Goal: Task Accomplishment & Management: Manage account settings

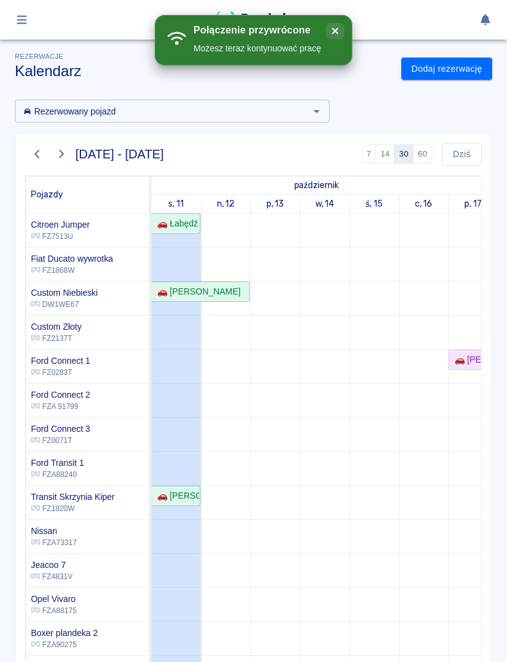
click at [335, 31] on icon "close" at bounding box center [335, 31] width 6 height 6
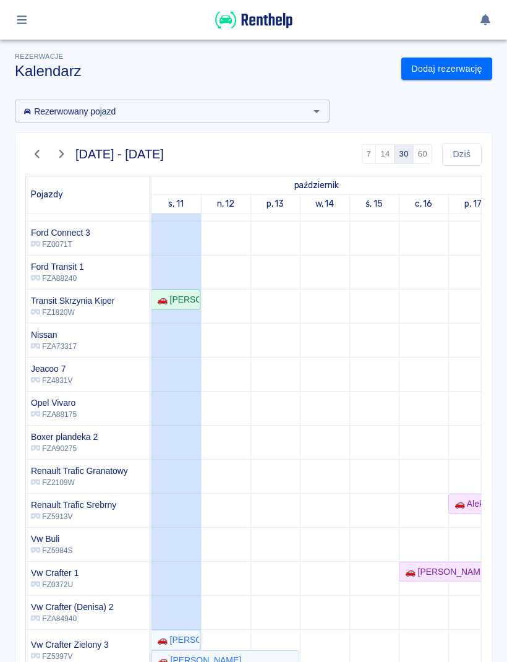
scroll to position [199, -1]
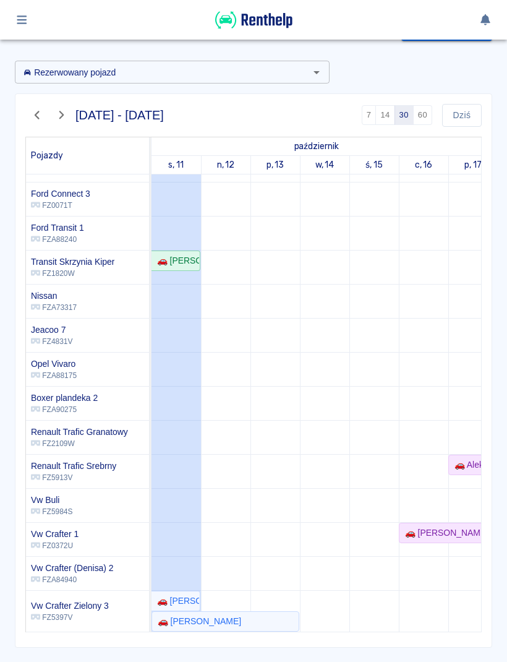
click at [272, 388] on td at bounding box center [274, 304] width 49 height 653
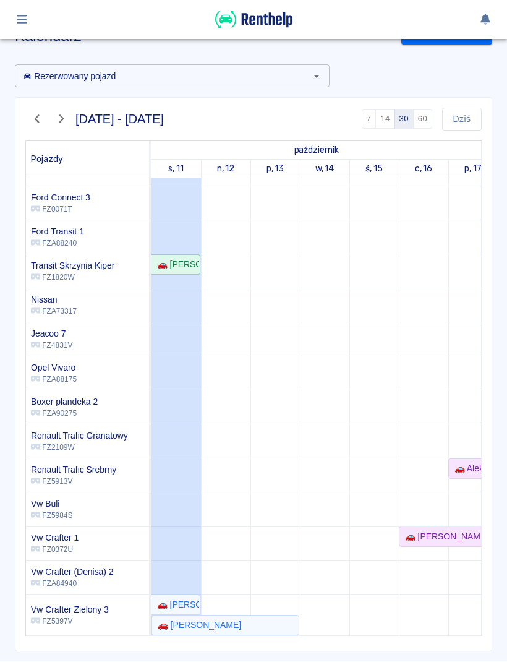
click at [17, 22] on icon "button" at bounding box center [22, 19] width 14 height 11
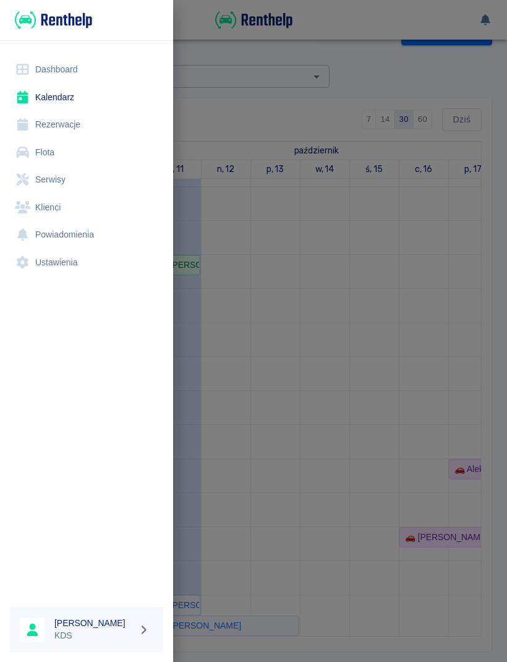
click at [25, 19] on img at bounding box center [53, 20] width 77 height 20
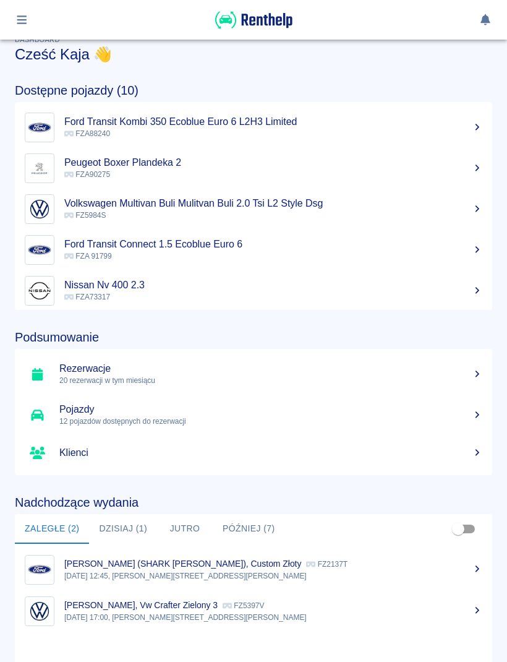
scroll to position [16, 0]
click at [300, 608] on div "[PERSON_NAME], Vw Crafter Zielony 3 FZ5397V" at bounding box center [273, 605] width 418 height 13
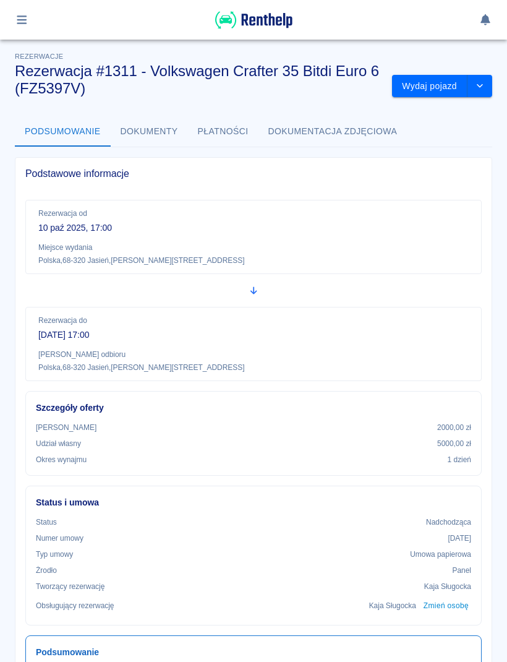
click at [438, 85] on button "Wydaj pojazd" at bounding box center [429, 86] width 75 height 23
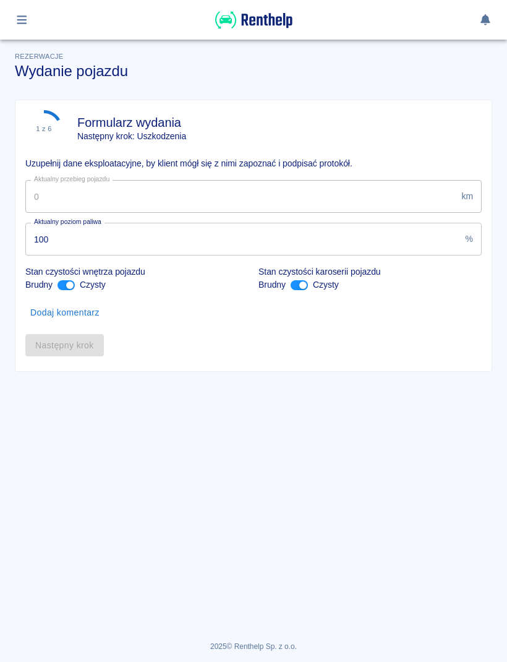
type input "35836"
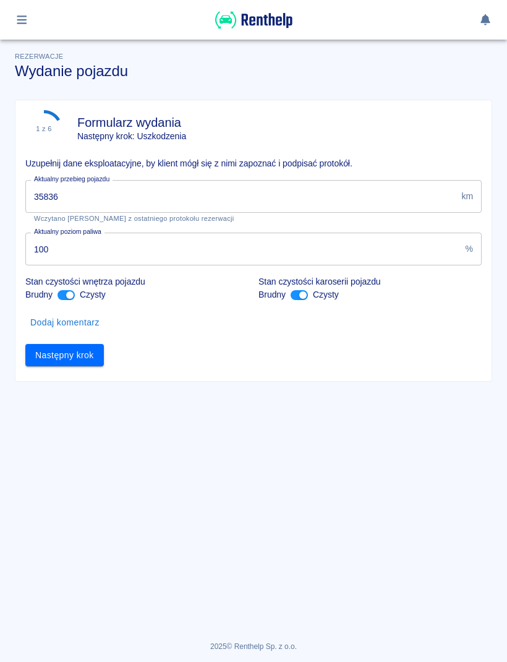
click at [93, 359] on button "Następny krok" at bounding box center [64, 355] width 79 height 23
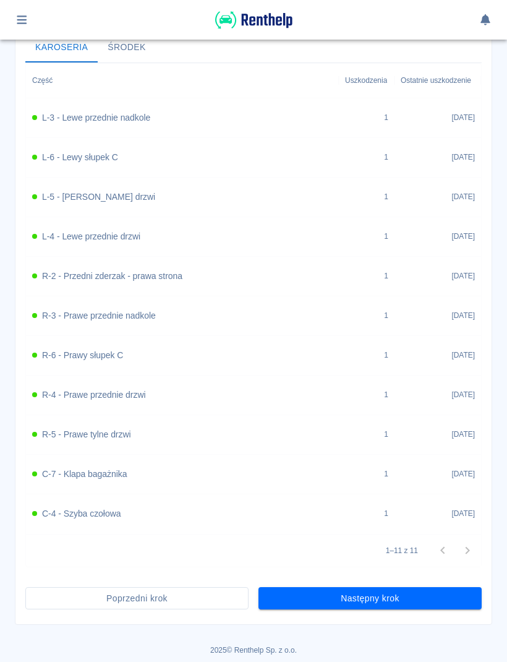
scroll to position [482, 0]
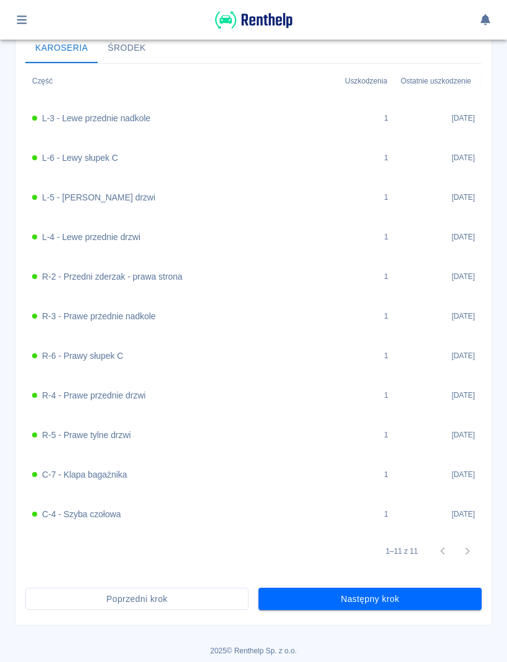
click at [427, 599] on button "Następny krok" at bounding box center [370, 599] width 223 height 23
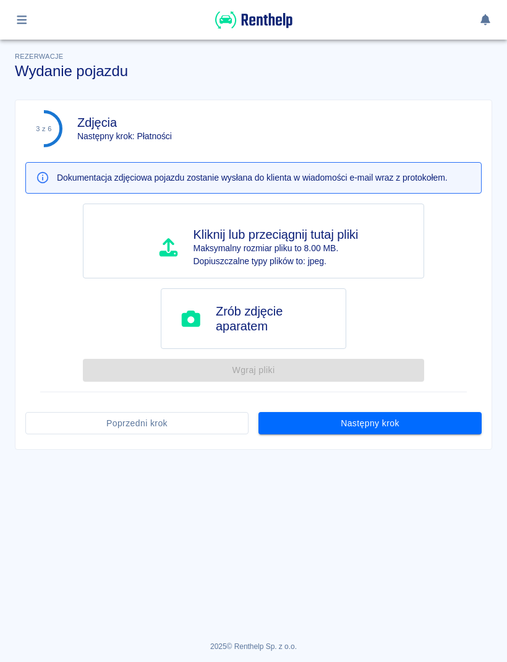
click at [423, 425] on button "Następny krok" at bounding box center [370, 423] width 223 height 23
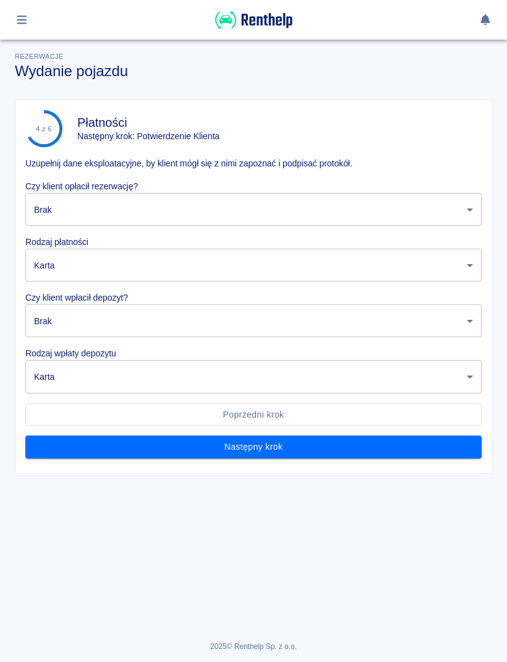
click at [375, 213] on body "Używamy plików Cookies, by zapewnić Ci najlepsze możliwe doświadczenie. Aby dow…" at bounding box center [253, 331] width 507 height 662
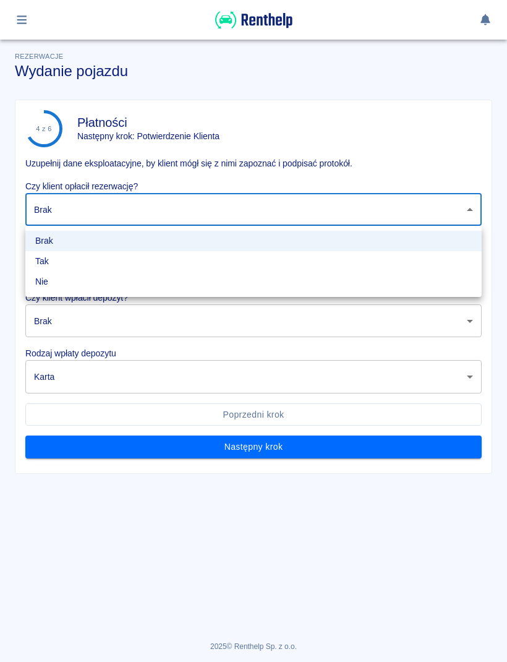
click at [136, 259] on li "Tak" at bounding box center [253, 261] width 456 height 20
type input "true"
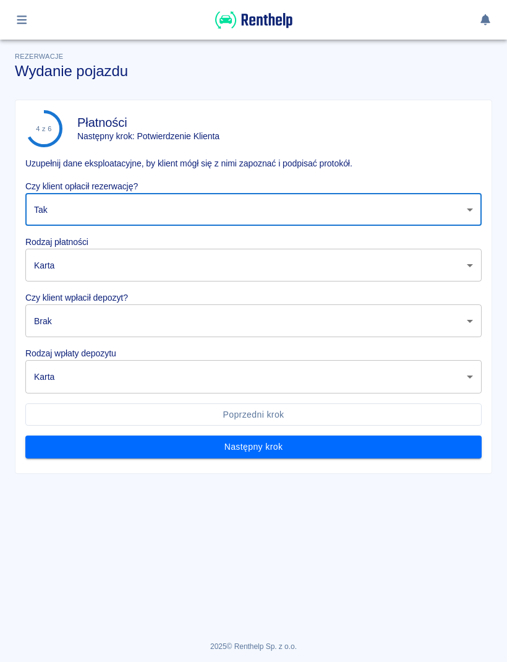
click at [119, 262] on body "Używamy plików Cookies, by zapewnić Ci najlepsze możliwe doświadczenie. Aby dow…" at bounding box center [253, 331] width 507 height 662
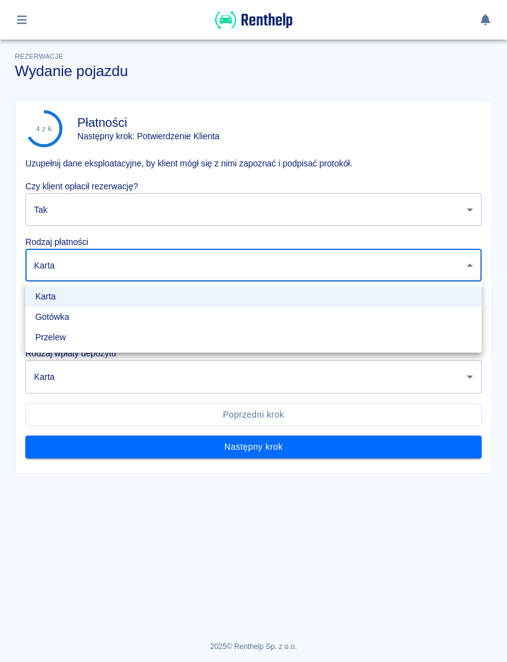
click at [67, 318] on li "Gotówka" at bounding box center [253, 317] width 456 height 20
type input "cash"
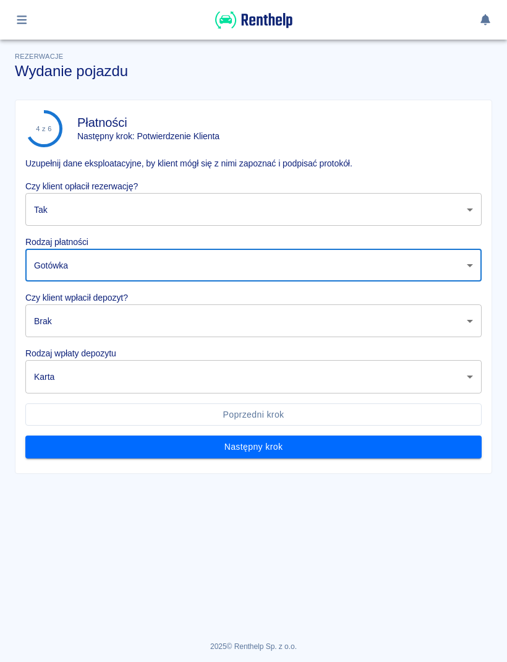
click at [79, 312] on body "Używamy plików Cookies, by zapewnić Ci najlepsze możliwe doświadczenie. Aby dow…" at bounding box center [253, 331] width 507 height 662
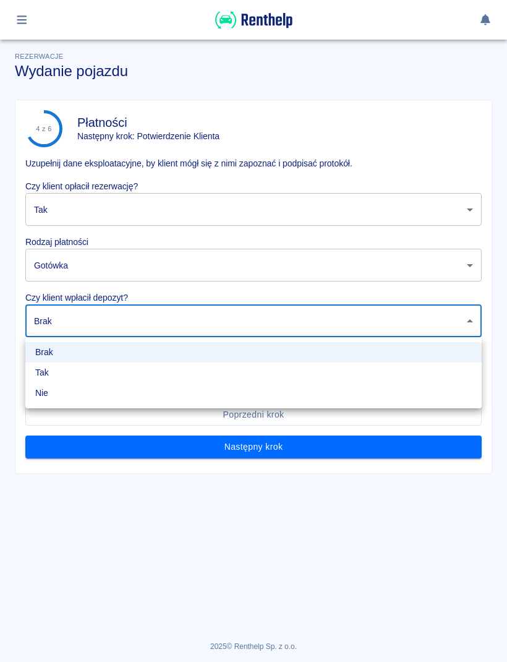
click at [64, 371] on li "Tak" at bounding box center [253, 372] width 456 height 20
type input "true"
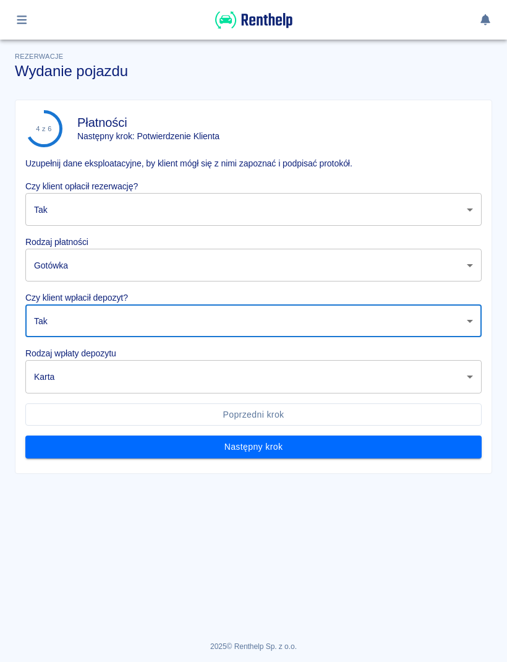
click at [91, 375] on body "Używamy plików Cookies, by zapewnić Ci najlepsze możliwe doświadczenie. Aby dow…" at bounding box center [253, 331] width 507 height 662
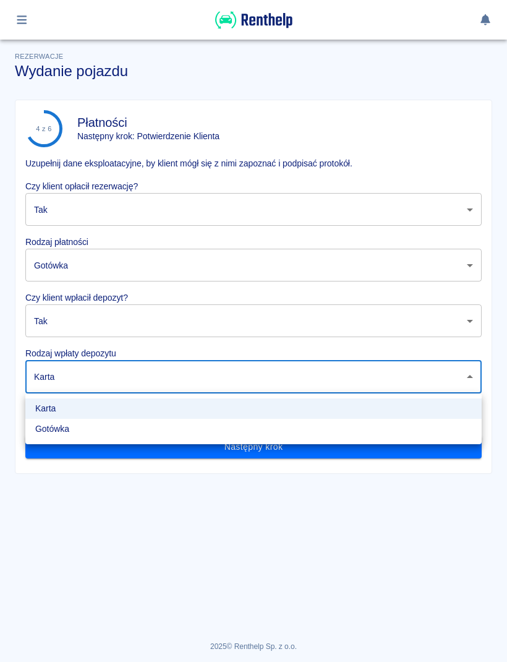
click at [79, 428] on li "Gotówka" at bounding box center [253, 429] width 456 height 20
type input "cash"
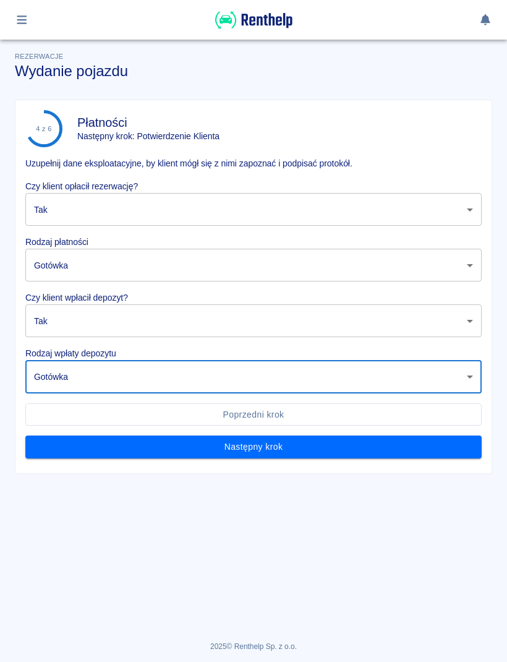
click at [187, 448] on button "Następny krok" at bounding box center [253, 446] width 456 height 23
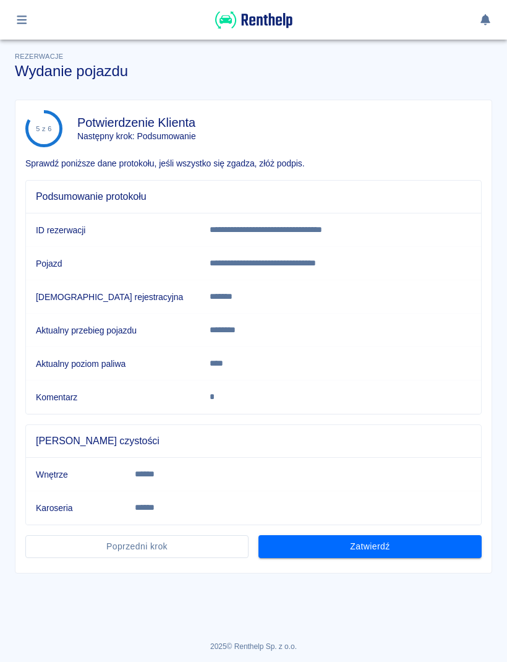
click at [411, 550] on button "Zatwierdź" at bounding box center [370, 546] width 223 height 23
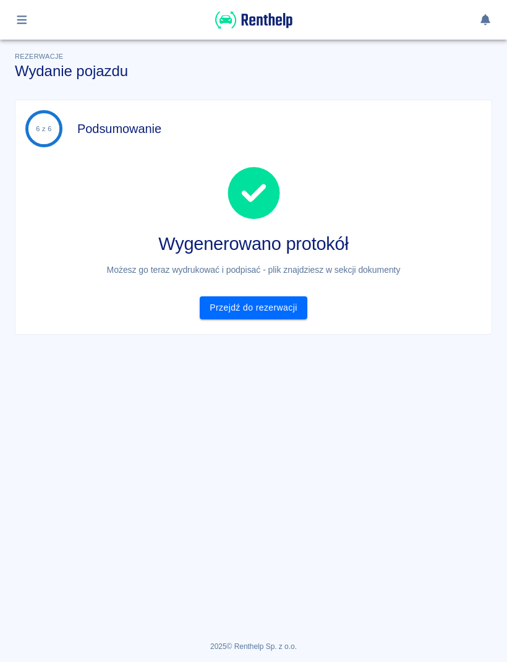
click at [284, 309] on link "Przejdź do rezerwacji" at bounding box center [253, 307] width 107 height 23
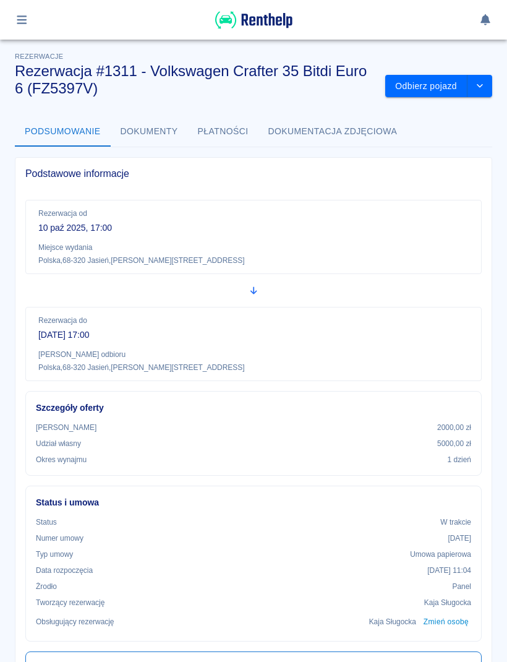
click at [29, 22] on button "button" at bounding box center [22, 19] width 24 height 21
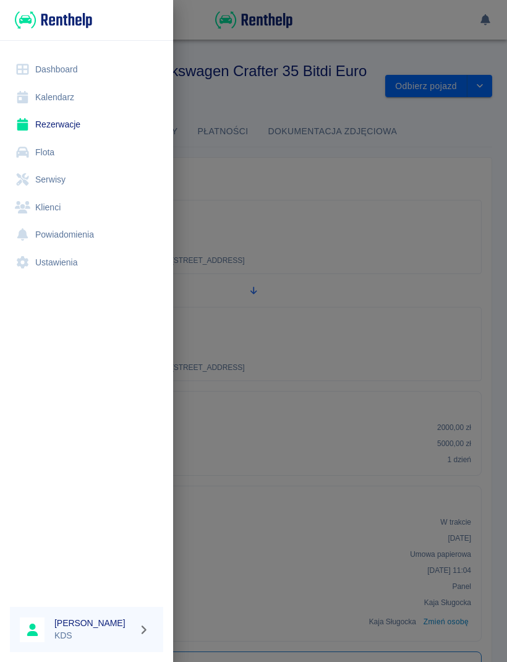
click at [65, 93] on link "Kalendarz" at bounding box center [86, 97] width 153 height 28
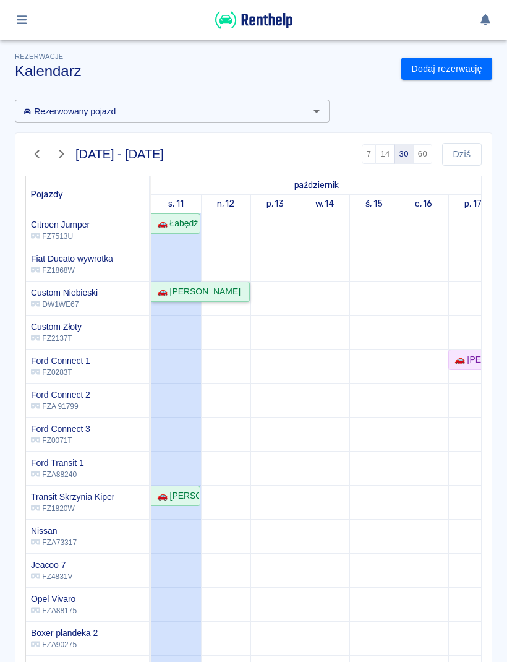
click at [226, 296] on div "🚗 [PERSON_NAME]" at bounding box center [200, 291] width 96 height 13
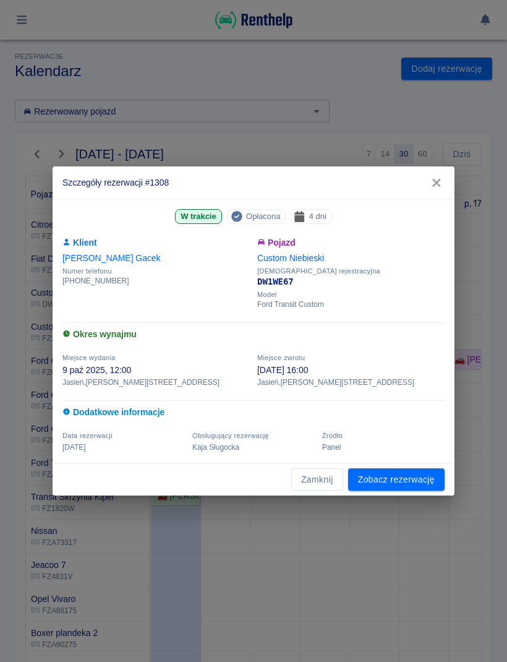
click at [379, 481] on link "Zobacz rezerwację" at bounding box center [396, 479] width 96 height 23
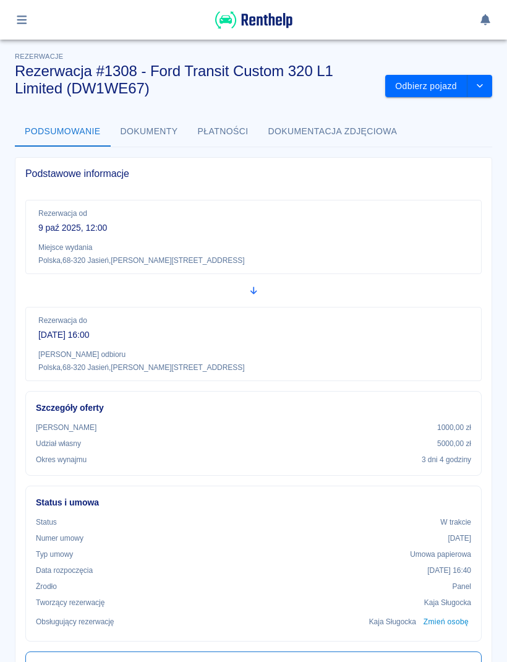
click at [487, 88] on button "drop-down" at bounding box center [480, 86] width 25 height 23
click at [466, 262] on p "[GEOGRAPHIC_DATA] , [STREET_ADDRESS]" at bounding box center [253, 260] width 430 height 11
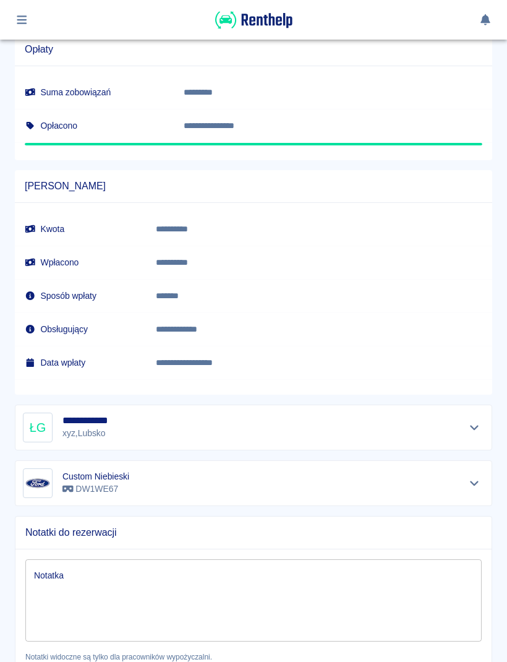
scroll to position [733, 0]
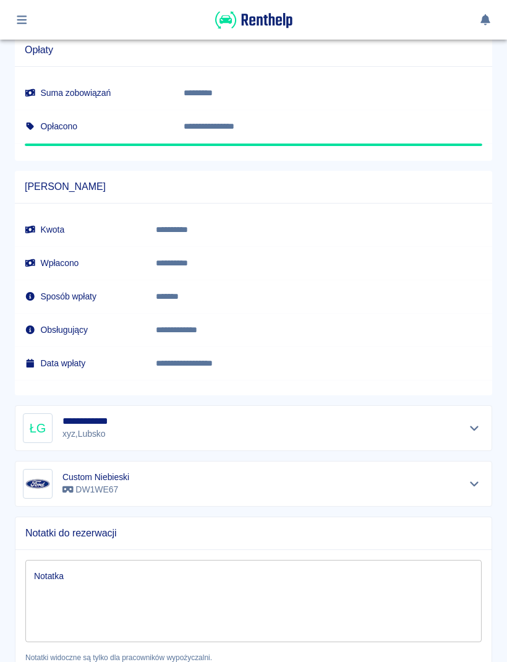
click at [474, 431] on icon "Pokaż szczegóły" at bounding box center [475, 427] width 14 height 11
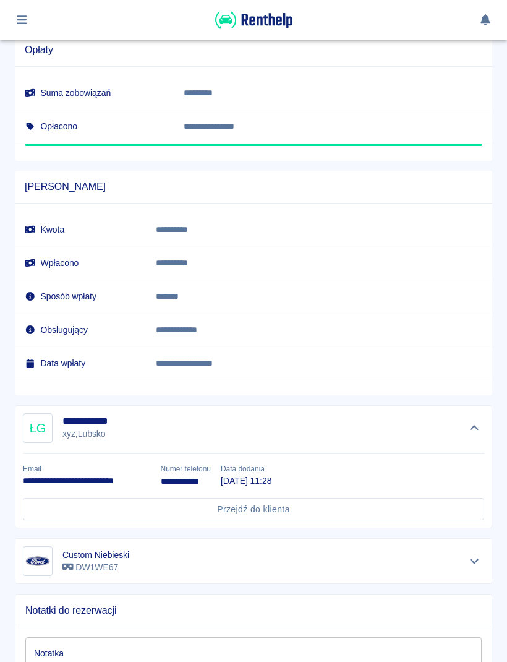
click at [322, 509] on link "Przejdź do klienta" at bounding box center [253, 509] width 461 height 23
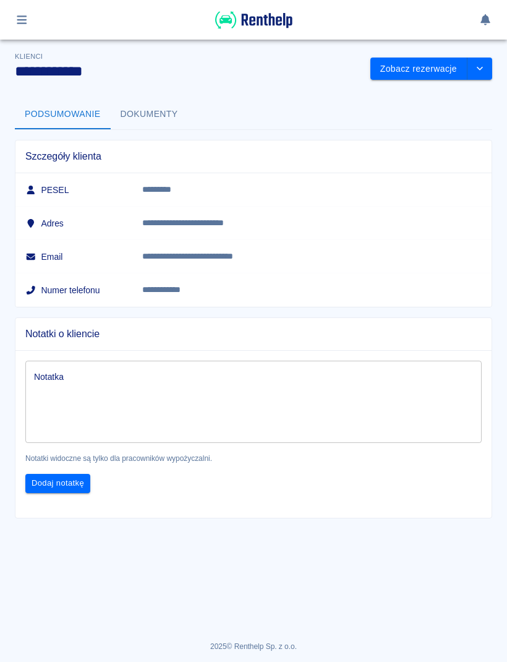
click at [478, 70] on icon "drop-down" at bounding box center [480, 68] width 10 height 8
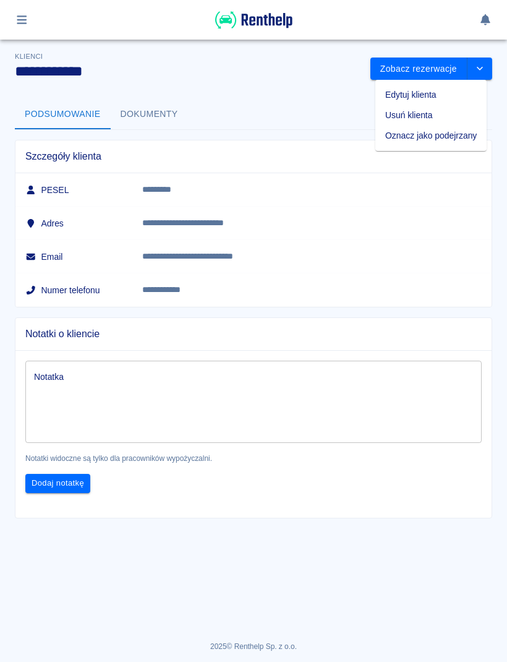
click at [436, 95] on li "Edytuj klienta" at bounding box center [430, 95] width 111 height 20
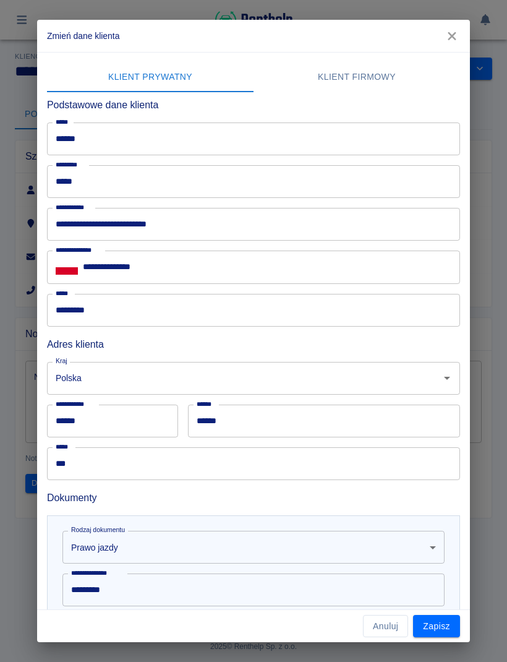
click at [352, 230] on input "**********" at bounding box center [253, 224] width 413 height 33
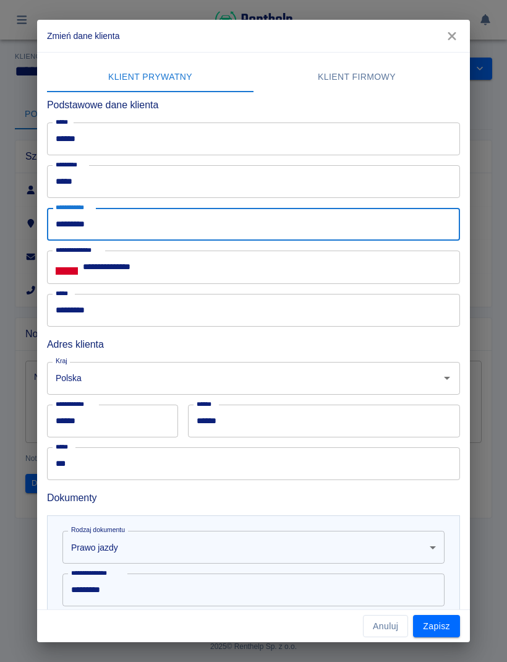
type input "********"
click at [411, 262] on input "**********" at bounding box center [271, 266] width 377 height 33
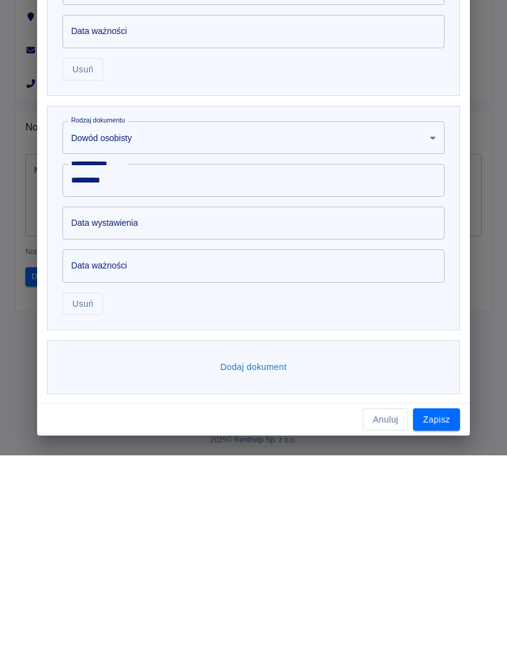
scroll to position [1, 0]
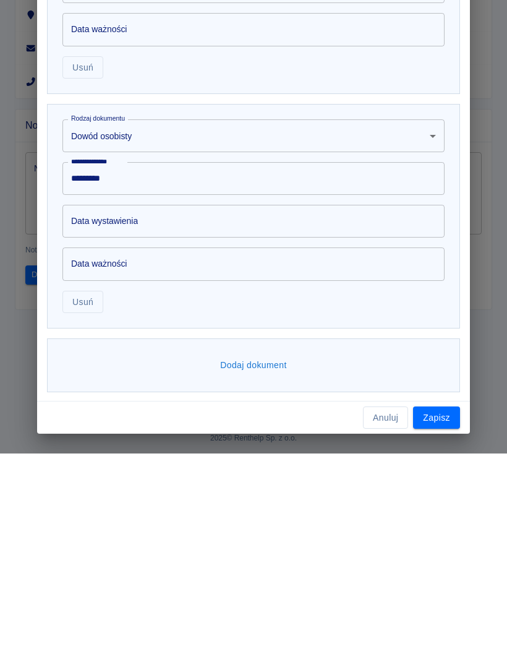
type input "**********"
click at [449, 615] on button "Zapisz" at bounding box center [436, 626] width 47 height 23
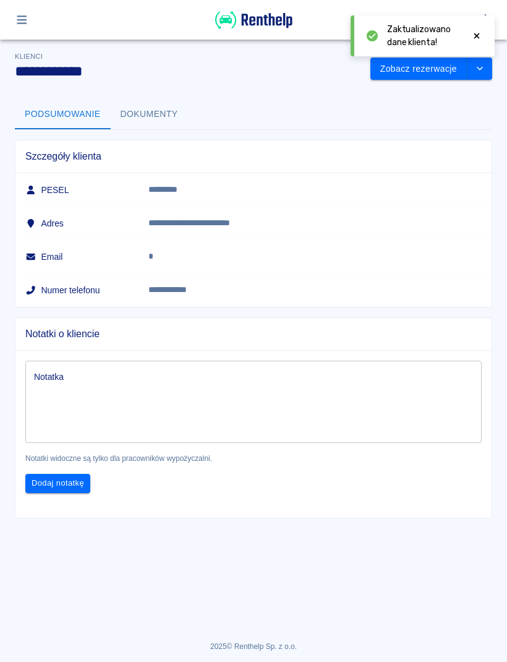
click at [22, 21] on icon "button" at bounding box center [22, 19] width 14 height 11
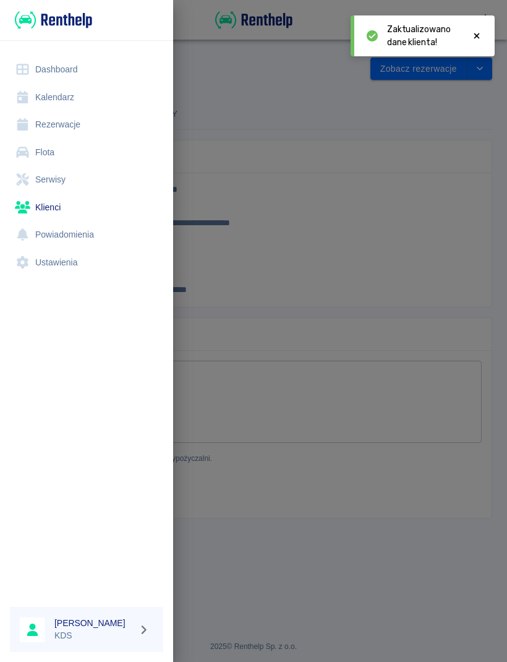
click at [64, 121] on link "Rezerwacje" at bounding box center [86, 125] width 153 height 28
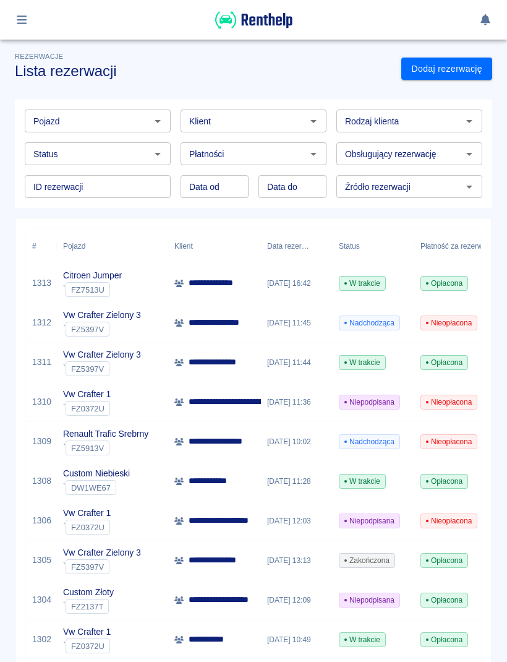
scroll to position [41, 0]
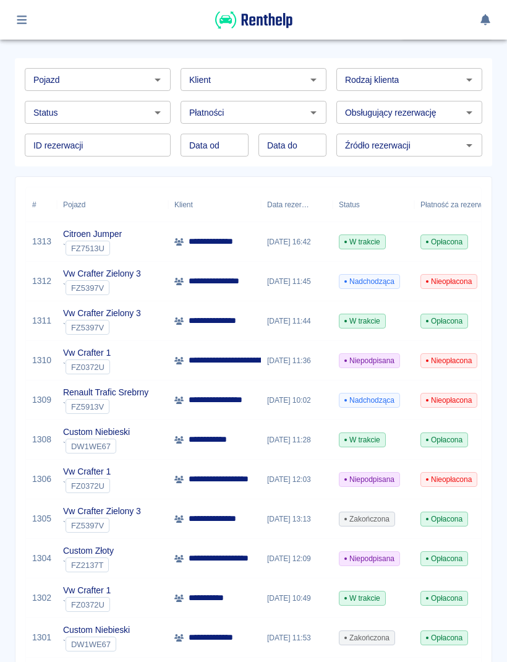
click at [454, 405] on span "Nieopłacona" at bounding box center [449, 400] width 56 height 11
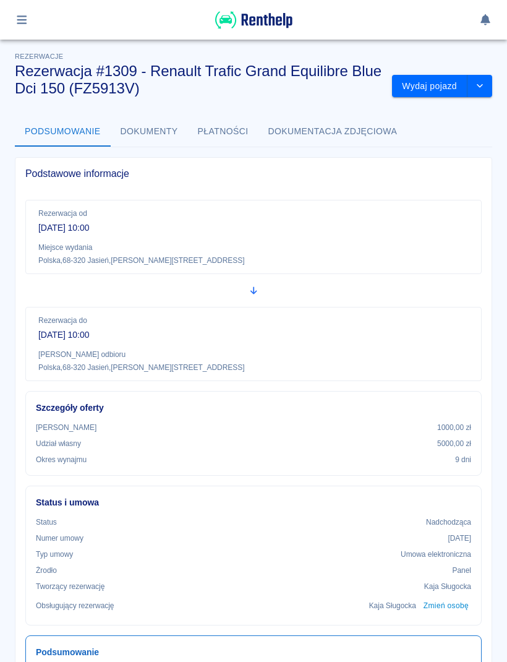
click at [213, 131] on button "Płatności" at bounding box center [223, 132] width 71 height 30
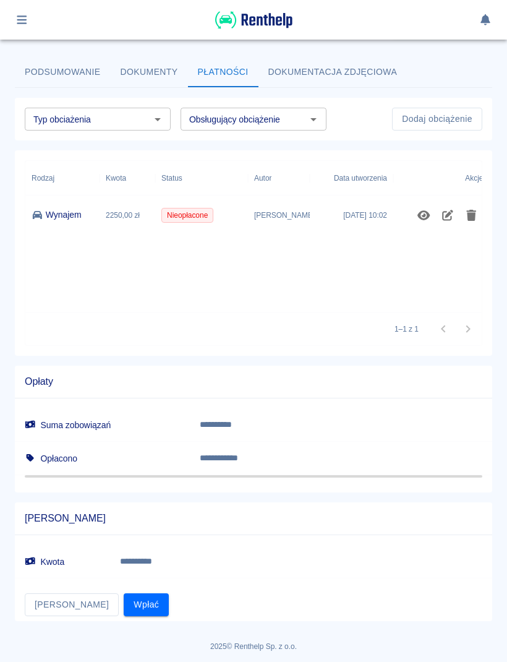
scroll to position [59, 0]
click at [124, 607] on button "Wpłać" at bounding box center [146, 605] width 45 height 23
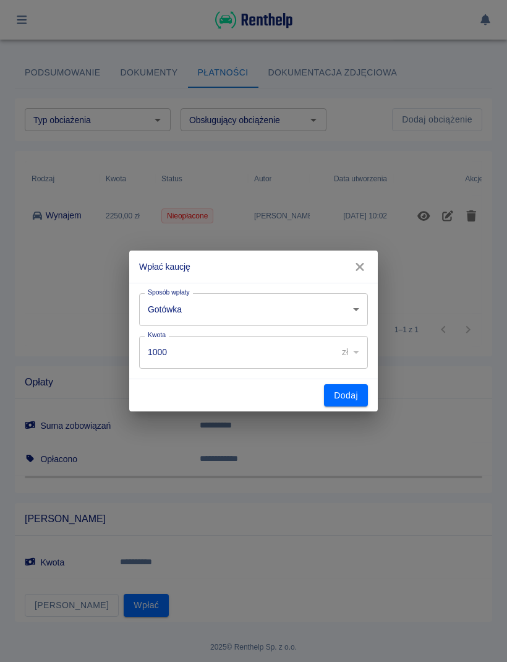
click at [334, 398] on button "Dodaj" at bounding box center [346, 395] width 44 height 23
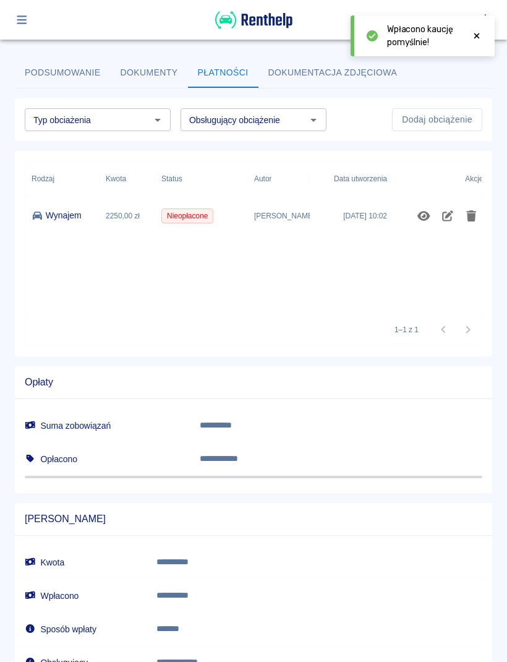
click at [26, 25] on button "button" at bounding box center [22, 19] width 24 height 21
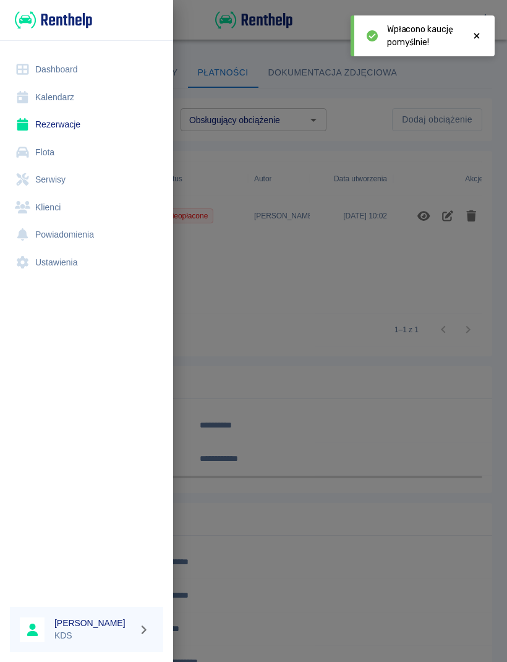
click at [66, 96] on link "Kalendarz" at bounding box center [86, 97] width 153 height 28
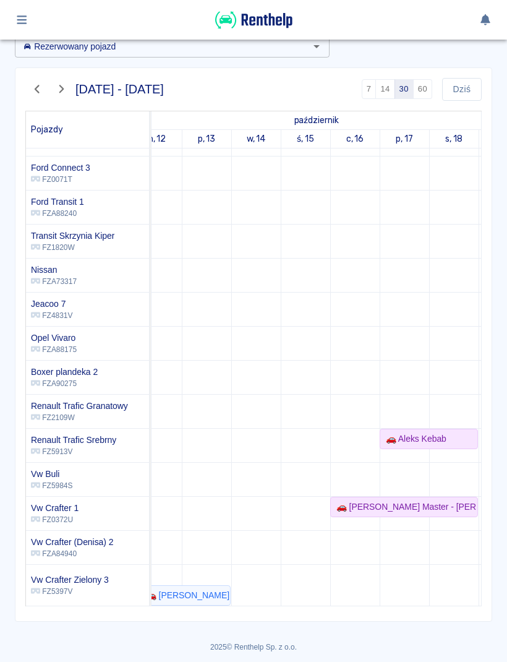
scroll to position [0, 80]
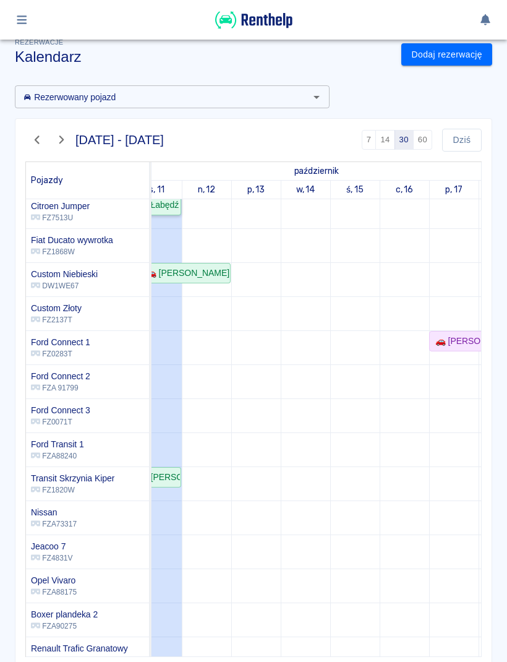
click at [166, 212] on link "🚗 Łabędź Laweta" at bounding box center [156, 205] width 49 height 20
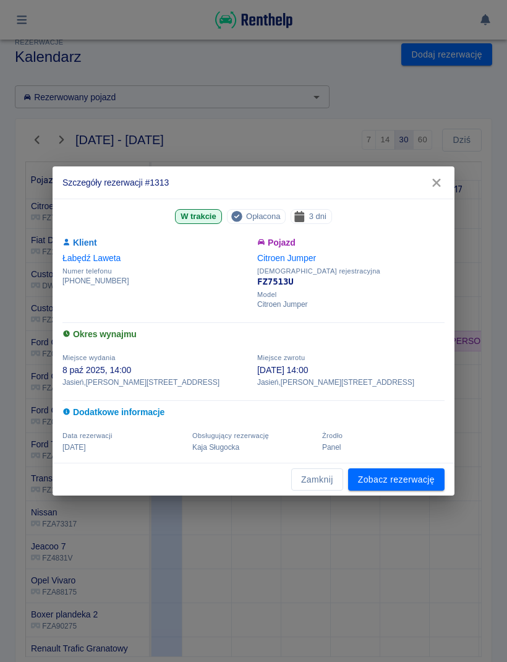
click at [427, 480] on link "Zobacz rezerwację" at bounding box center [396, 479] width 96 height 23
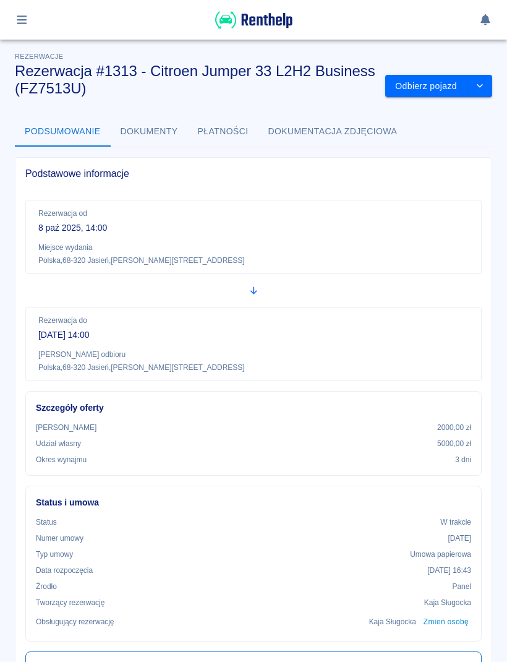
click at [487, 86] on button "drop-down" at bounding box center [480, 86] width 25 height 23
click at [469, 112] on li "Przedłuż rezerwację" at bounding box center [438, 112] width 97 height 20
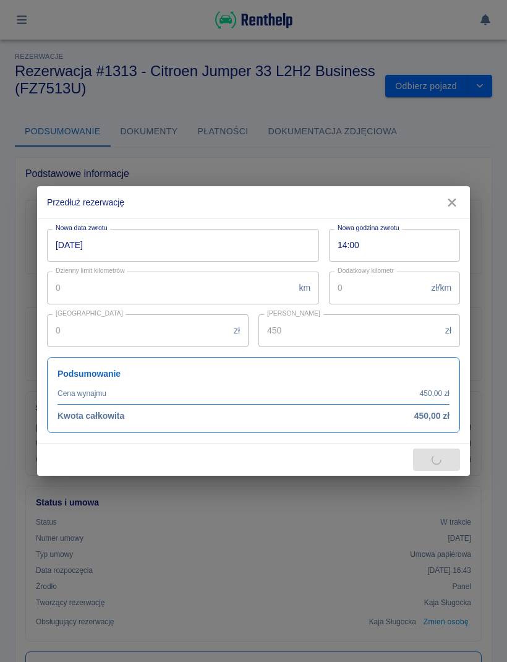
type input "1050"
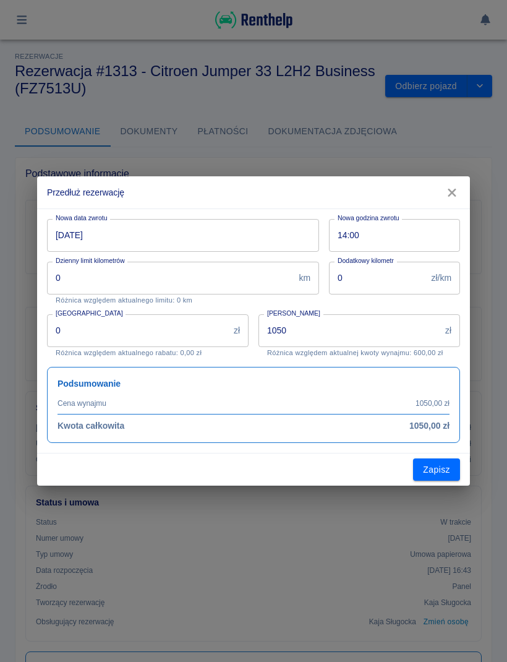
click at [282, 242] on input "[DATE]" at bounding box center [178, 235] width 263 height 33
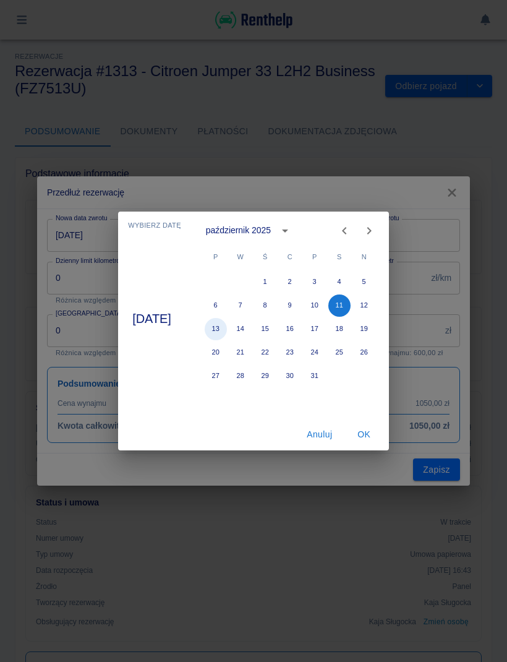
click at [227, 328] on button "13" at bounding box center [216, 329] width 22 height 22
type input "[DATE]"
click at [380, 436] on button "OK" at bounding box center [364, 434] width 40 height 23
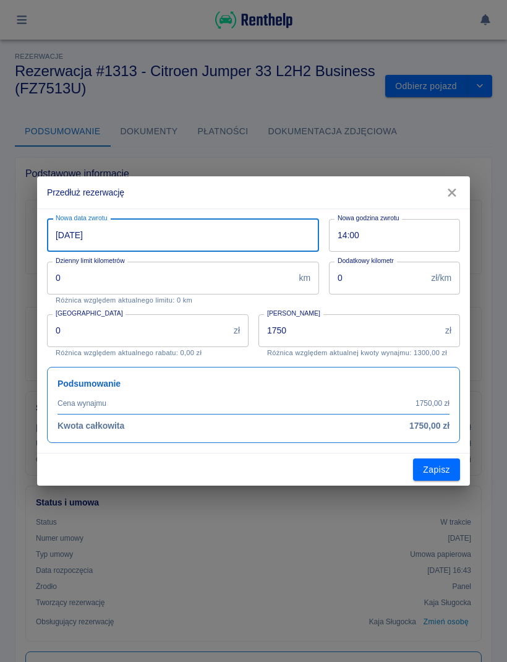
click at [395, 331] on input "1750" at bounding box center [350, 330] width 182 height 33
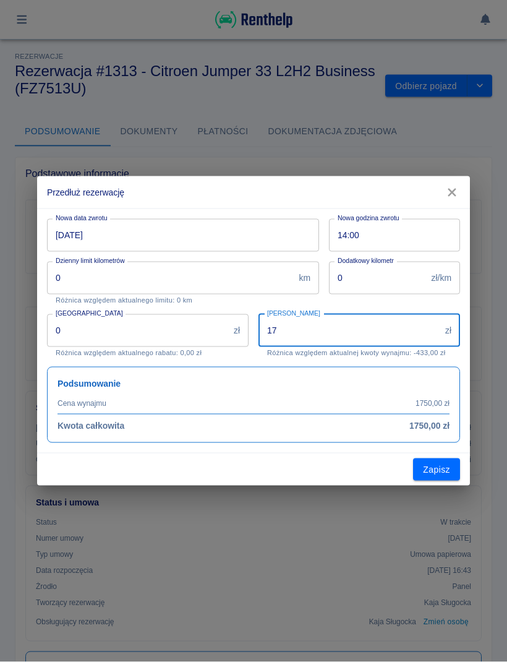
type input "1"
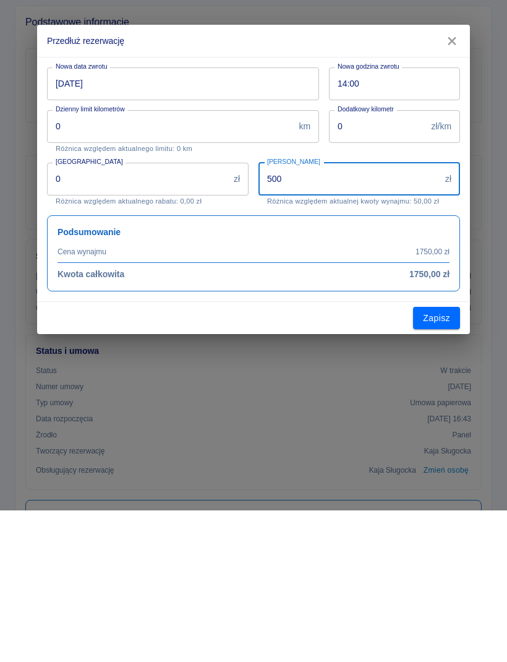
type input "500"
click at [442, 458] on button "Zapisz" at bounding box center [436, 469] width 47 height 23
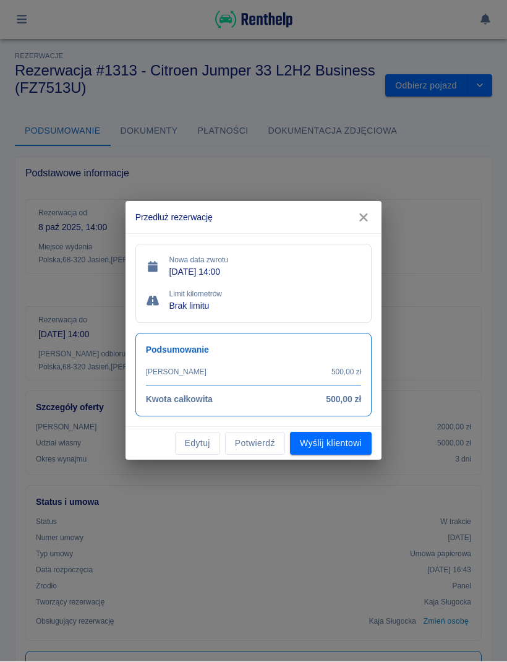
click at [278, 447] on button "Potwierdź" at bounding box center [255, 443] width 60 height 23
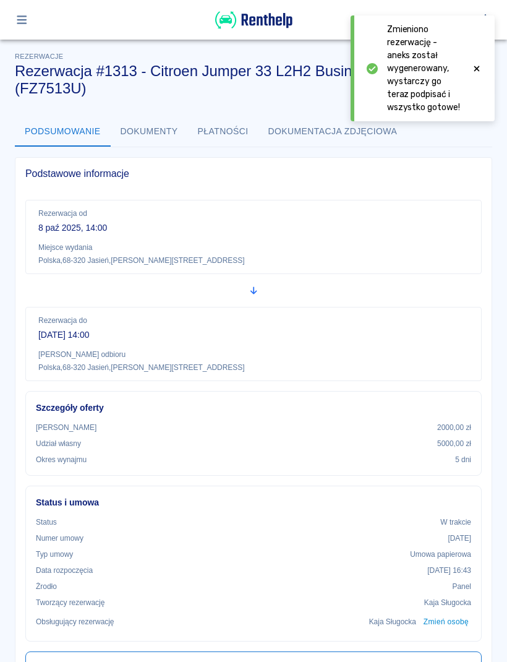
click at [480, 70] on icon at bounding box center [476, 68] width 11 height 9
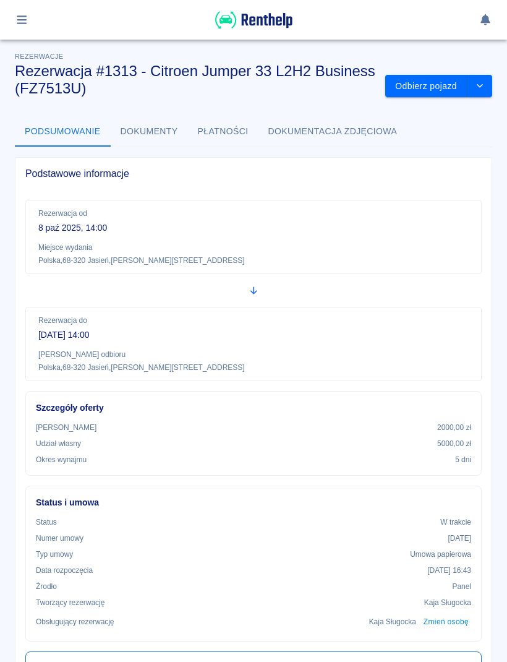
click at [178, 124] on button "Dokumenty" at bounding box center [149, 132] width 77 height 30
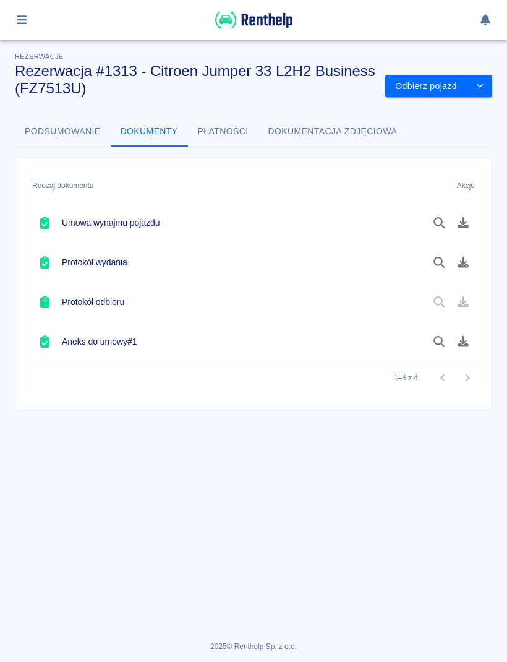
click at [215, 139] on button "Płatności" at bounding box center [223, 132] width 71 height 30
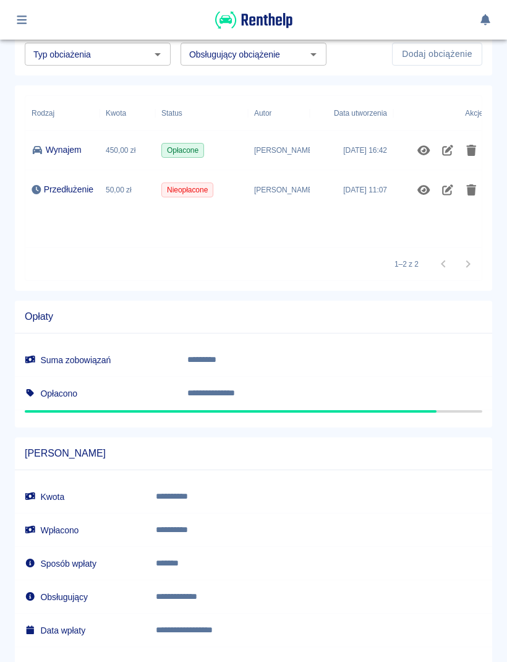
scroll to position [97, 0]
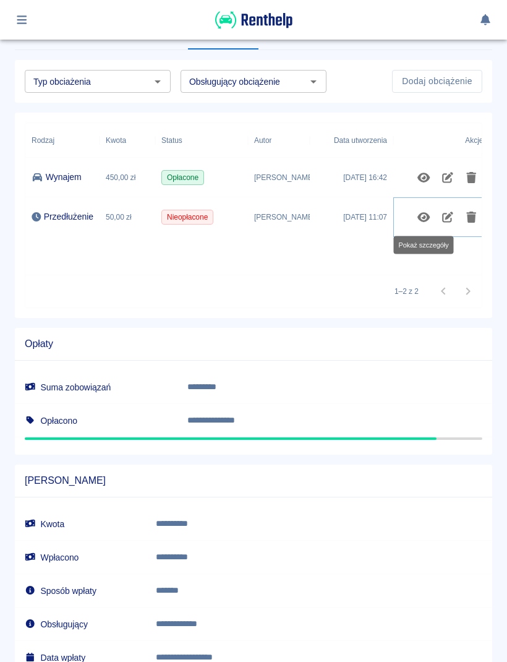
click at [424, 221] on icon "Pokaż szczegóły" at bounding box center [423, 217] width 12 height 10
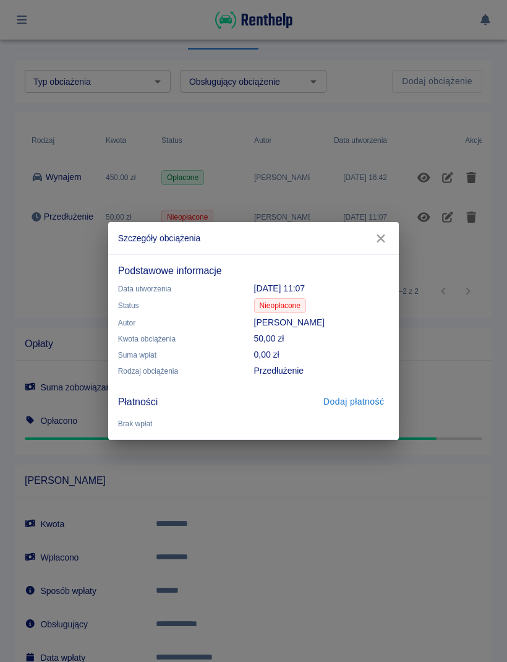
click at [369, 404] on button "Dodaj płatność" at bounding box center [354, 401] width 71 height 23
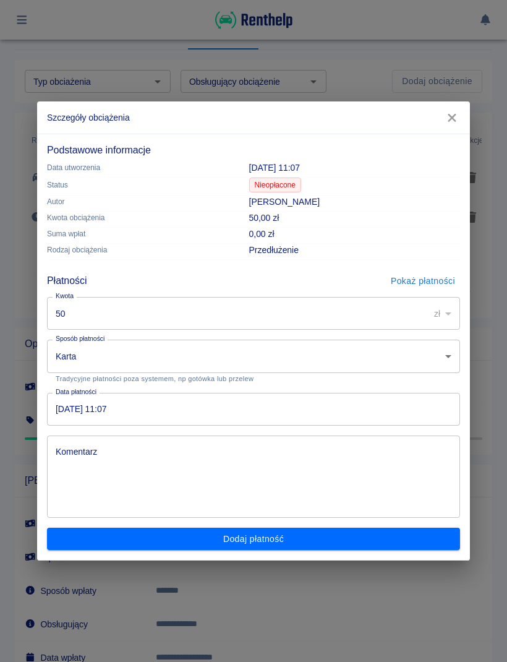
click at [450, 116] on icon "button" at bounding box center [452, 118] width 8 height 8
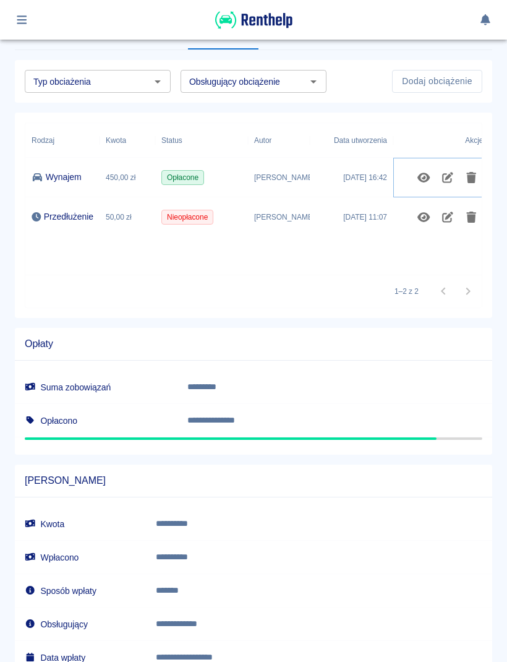
click at [421, 186] on button "Pokaż szczegóły" at bounding box center [424, 177] width 24 height 21
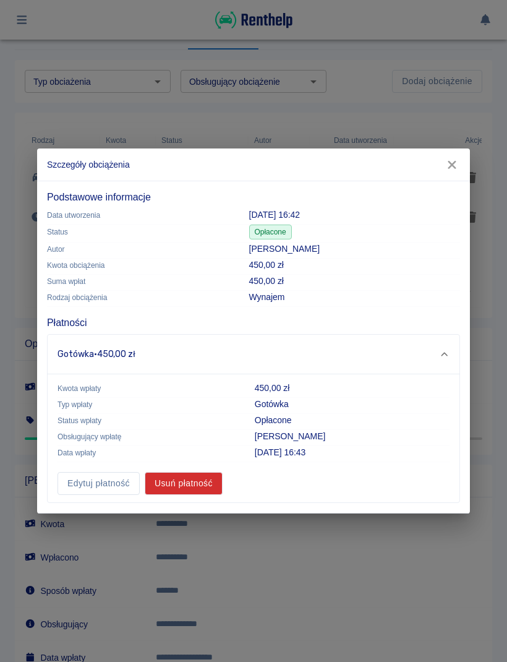
click at [122, 485] on button "Edytuj płatność" at bounding box center [99, 483] width 82 height 23
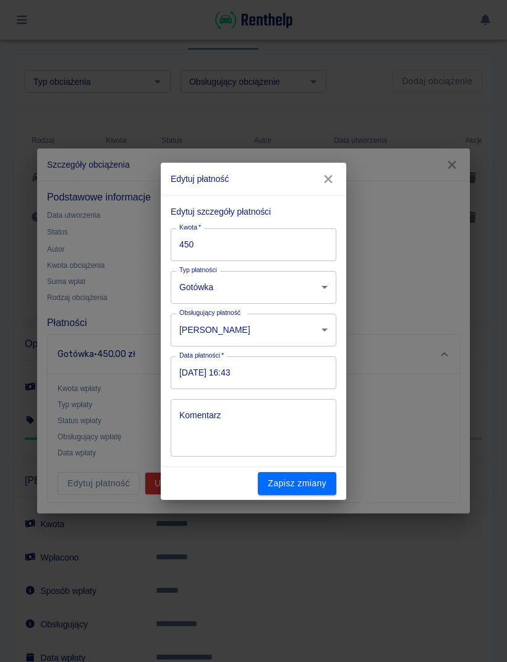
click at [314, 249] on input "450" at bounding box center [254, 244] width 166 height 33
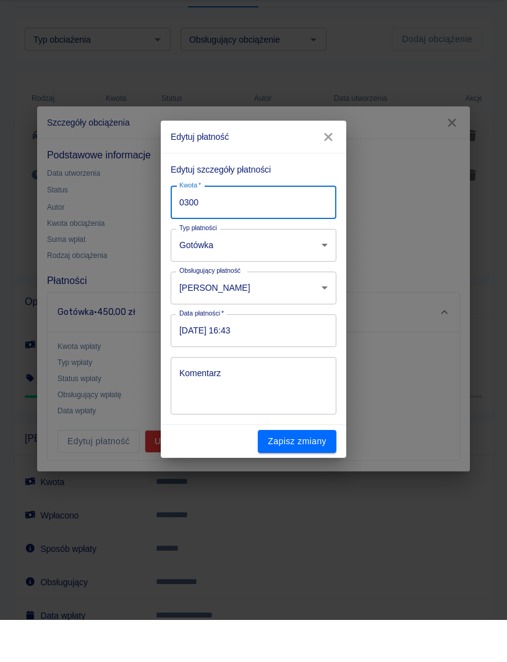
type input "0300"
click at [317, 472] on button "Zapisz zmiany" at bounding box center [297, 483] width 79 height 23
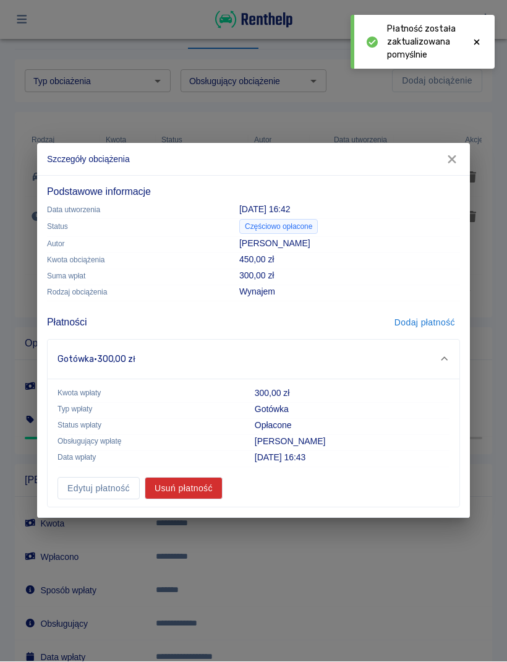
click at [450, 161] on icon "button" at bounding box center [452, 160] width 8 height 8
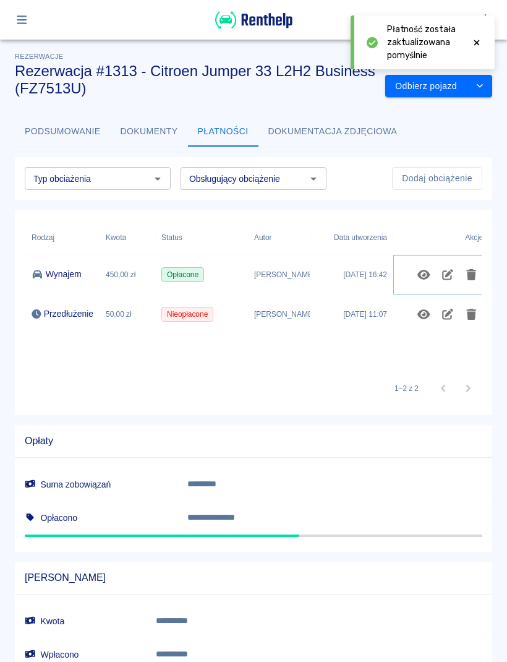
scroll to position [0, 0]
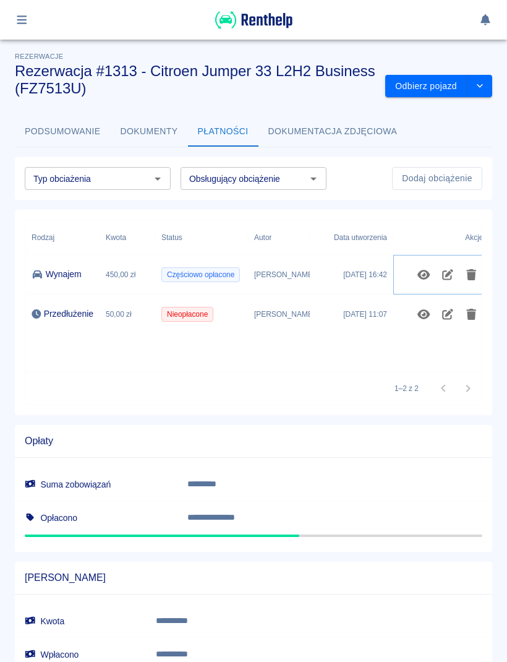
click at [425, 276] on icon "Pokaż szczegóły" at bounding box center [424, 274] width 14 height 11
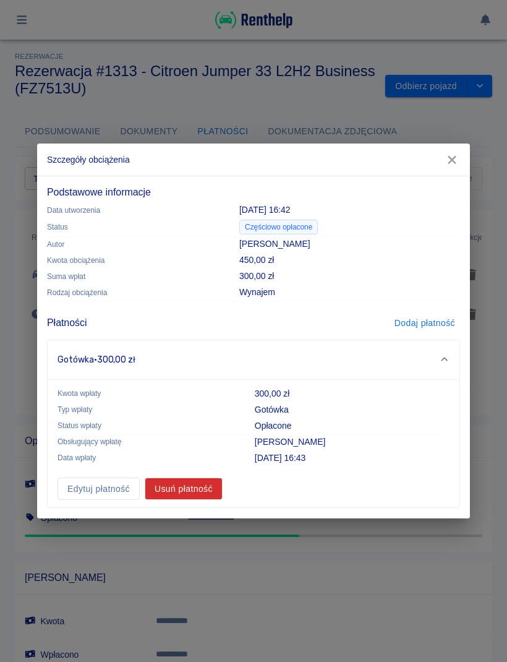
click at [197, 490] on button "Usuń płatność" at bounding box center [184, 488] width 78 height 23
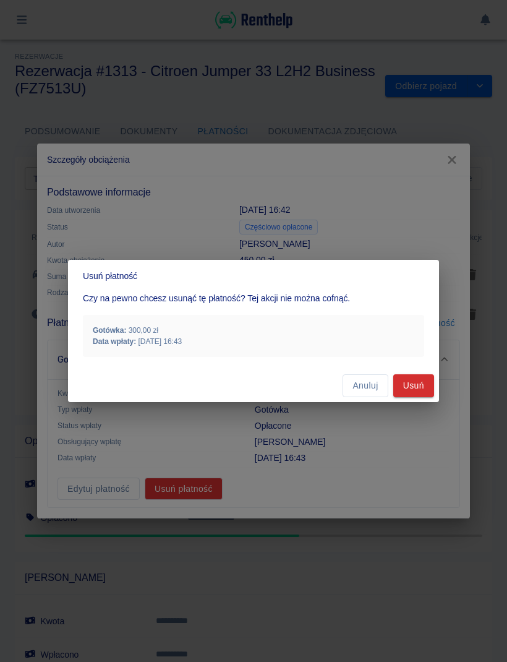
click at [293, 421] on div "Usuń płatność Czy na pewno chcesz usunąć tę płatność? Tej akcji nie można cofną…" at bounding box center [253, 331] width 507 height 662
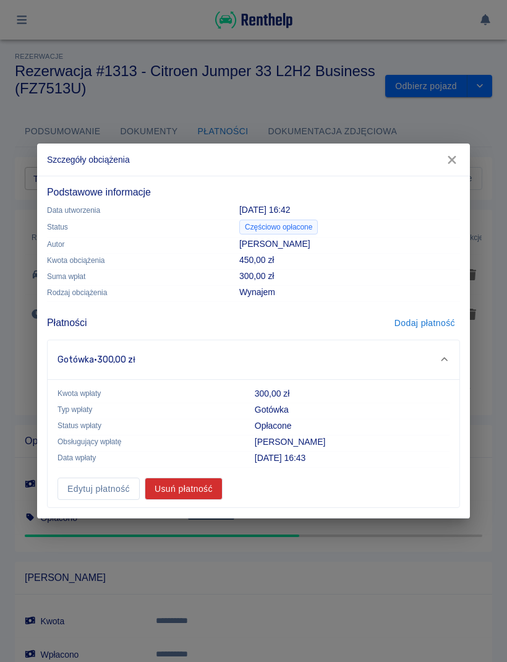
click at [427, 388] on p "300,00 zł" at bounding box center [352, 393] width 195 height 13
click at [210, 484] on button "Usuń płatność" at bounding box center [184, 488] width 78 height 23
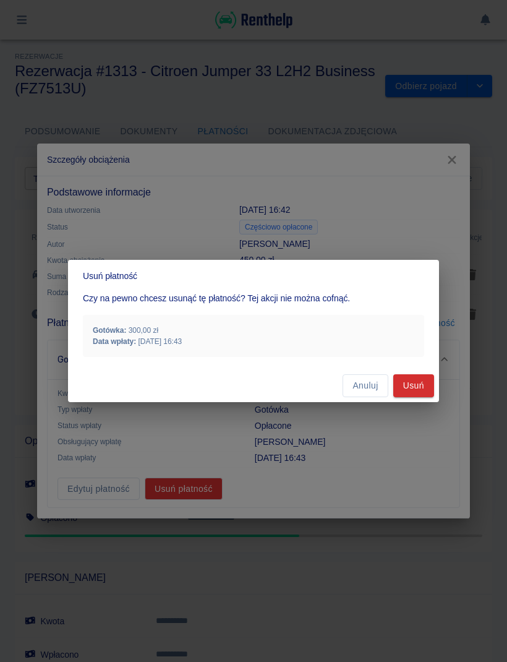
click at [415, 387] on button "Usuń" at bounding box center [413, 385] width 41 height 23
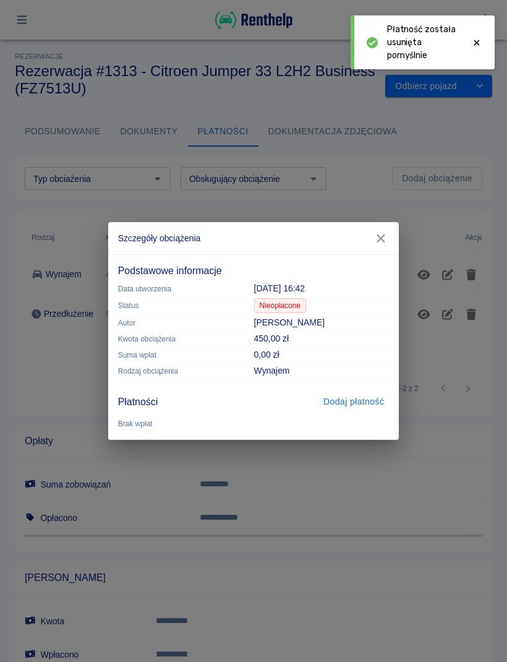
click at [385, 241] on icon "button" at bounding box center [381, 238] width 8 height 8
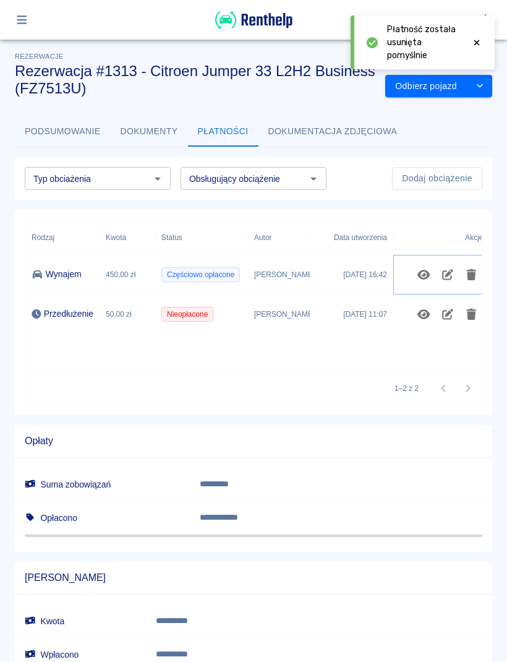
click at [468, 280] on icon "Usuń obciążenie" at bounding box center [471, 274] width 14 height 11
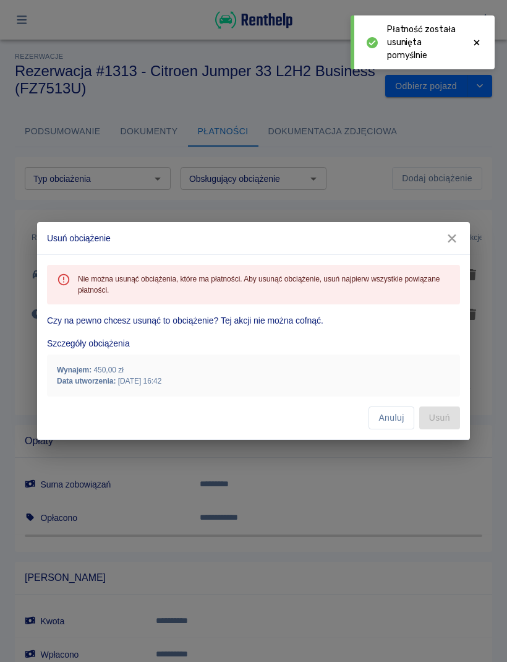
click at [456, 242] on icon "button" at bounding box center [452, 238] width 8 height 8
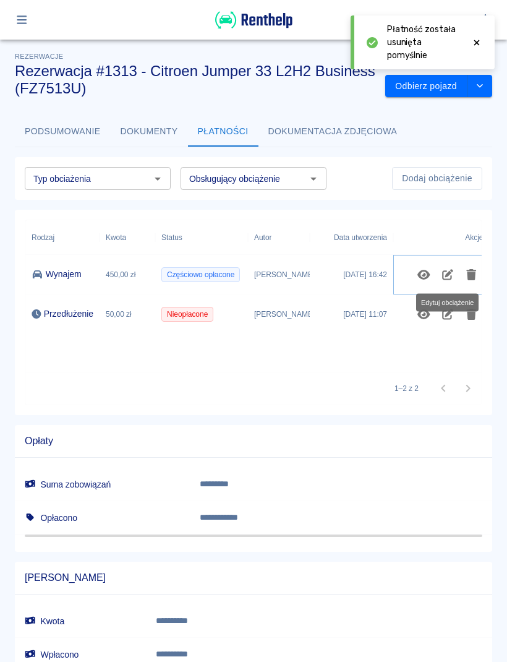
click at [449, 277] on icon "Edytuj obciążenie" at bounding box center [448, 274] width 14 height 11
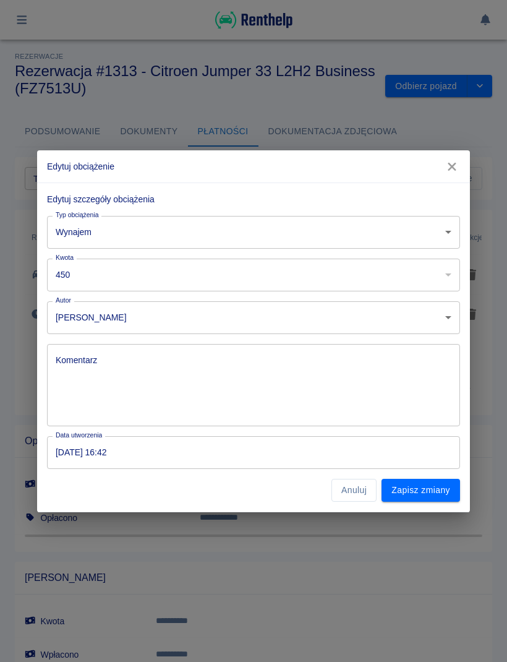
click at [443, 275] on div "​" at bounding box center [446, 275] width 28 height 33
click at [387, 277] on input "450" at bounding box center [237, 275] width 380 height 33
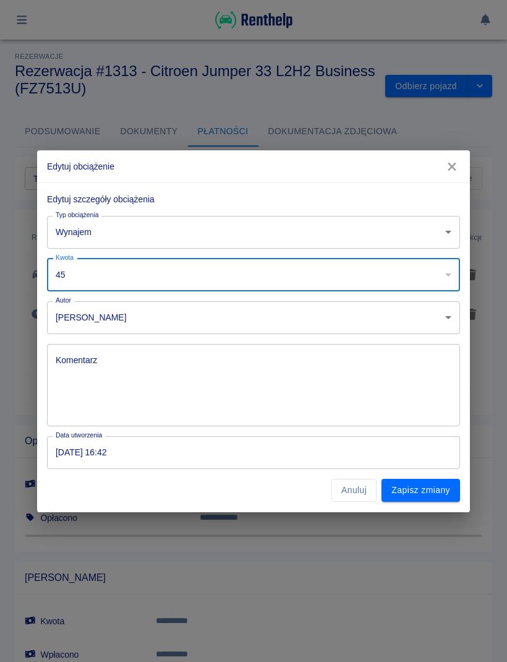
type input "4"
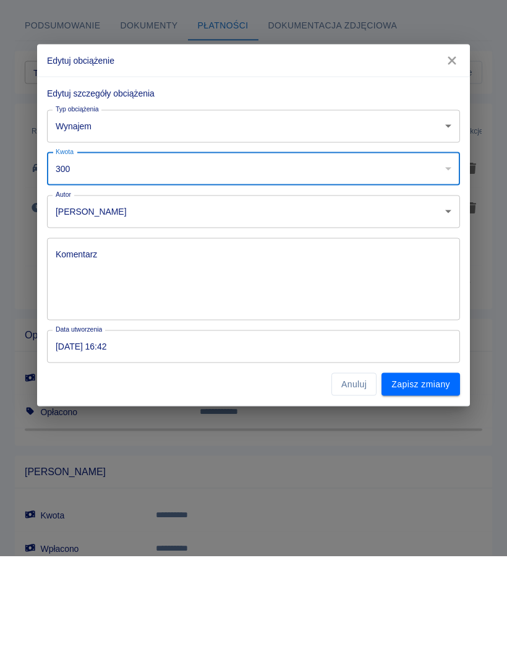
type input "300"
click at [446, 479] on button "Zapisz zmiany" at bounding box center [421, 490] width 79 height 23
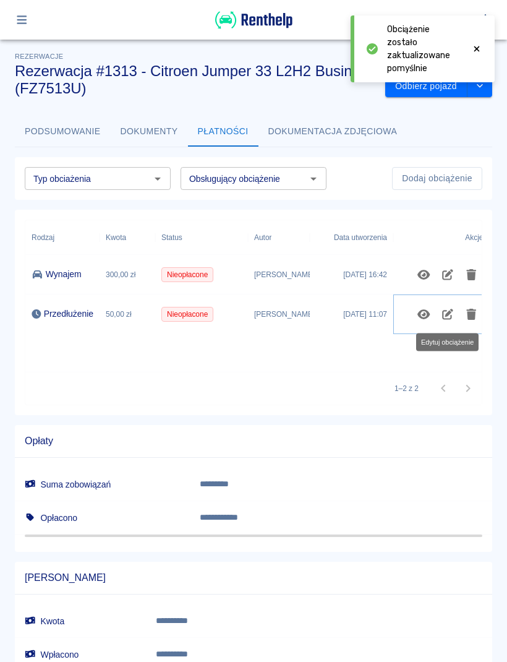
click at [446, 320] on icon "Edytuj obciążenie" at bounding box center [448, 314] width 14 height 11
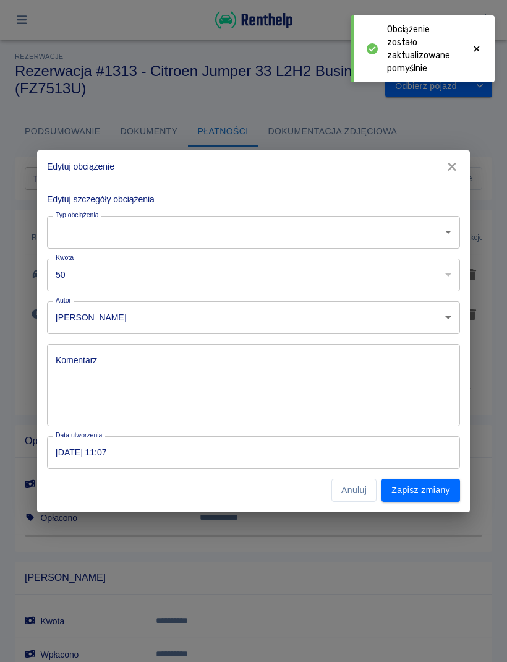
click at [393, 282] on input "50" at bounding box center [237, 275] width 380 height 33
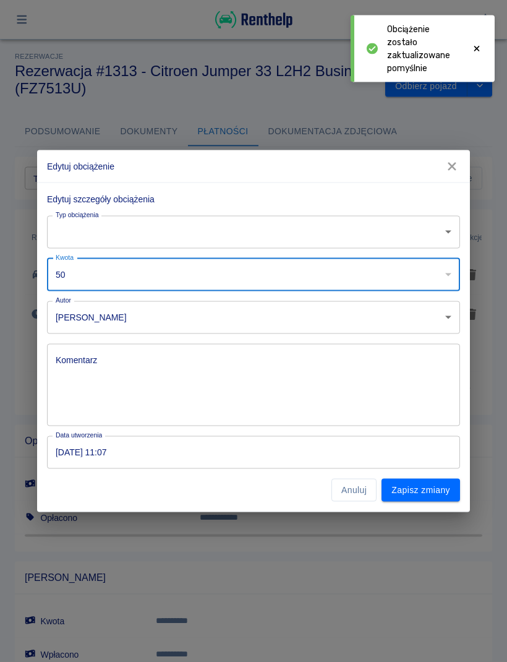
type input "5"
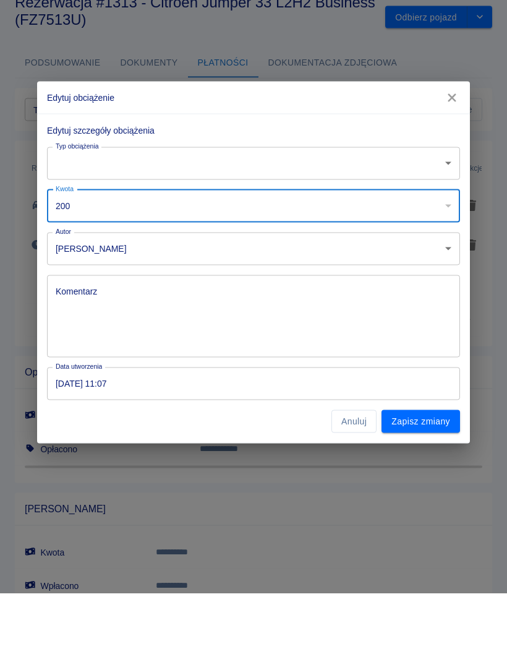
type input "200"
click at [445, 479] on button "Zapisz zmiany" at bounding box center [421, 490] width 79 height 23
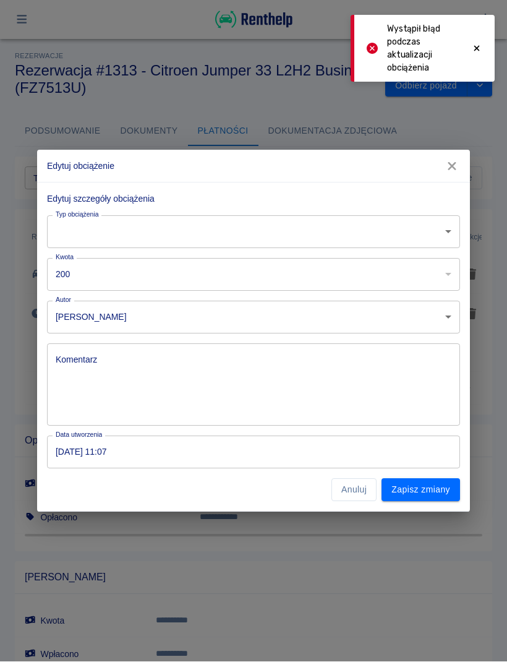
click at [439, 496] on button "Zapisz zmiany" at bounding box center [421, 490] width 79 height 23
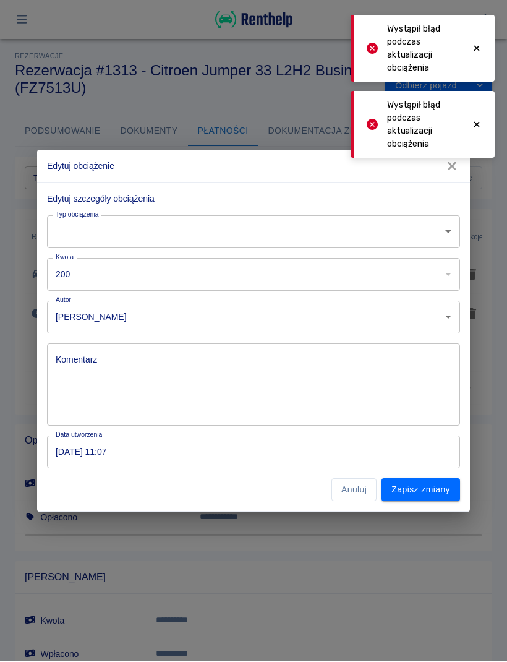
click at [442, 498] on button "Zapisz zmiany" at bounding box center [421, 490] width 79 height 23
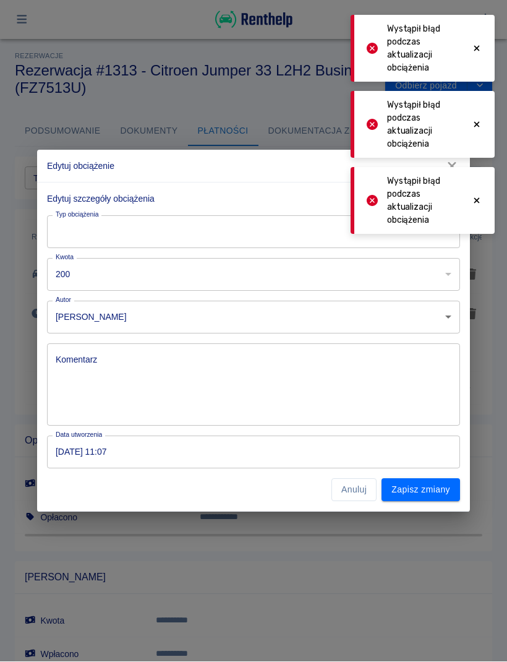
click at [479, 45] on icon at bounding box center [476, 49] width 11 height 9
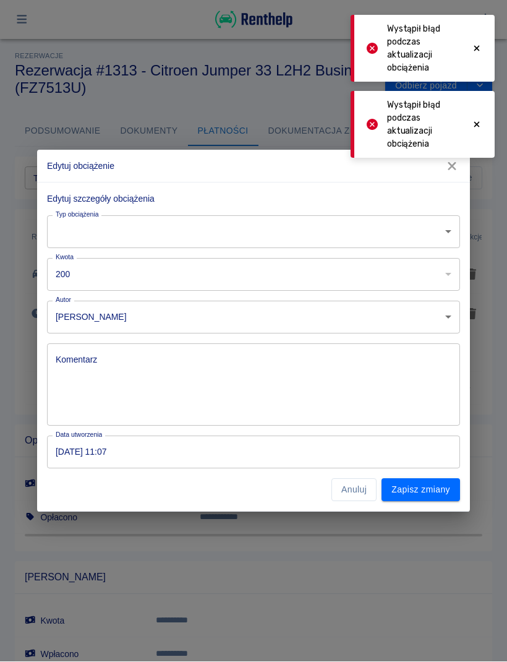
click at [478, 51] on icon at bounding box center [476, 49] width 11 height 9
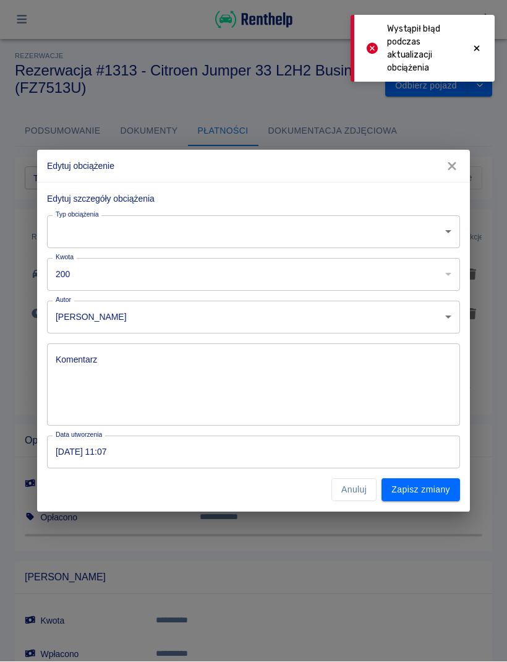
click at [474, 51] on icon at bounding box center [476, 49] width 11 height 9
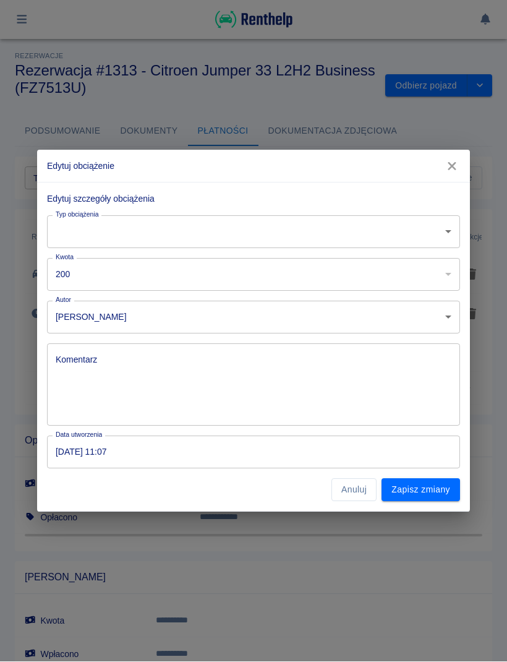
click at [434, 228] on body "**********" at bounding box center [253, 331] width 507 height 662
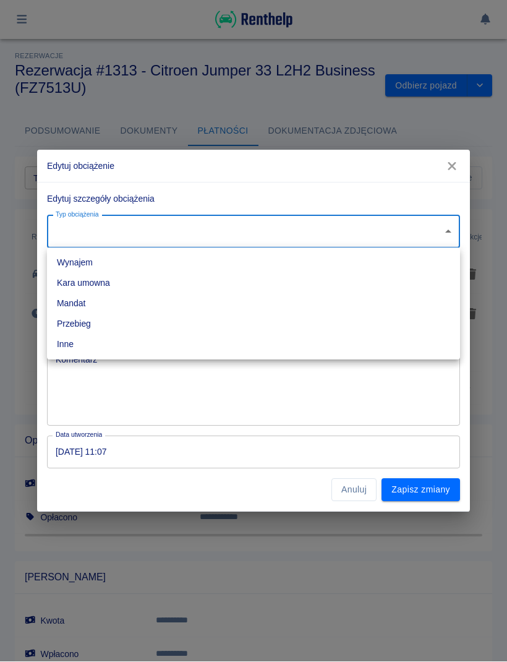
click at [122, 258] on li "Wynajem" at bounding box center [253, 263] width 413 height 20
type input "rent"
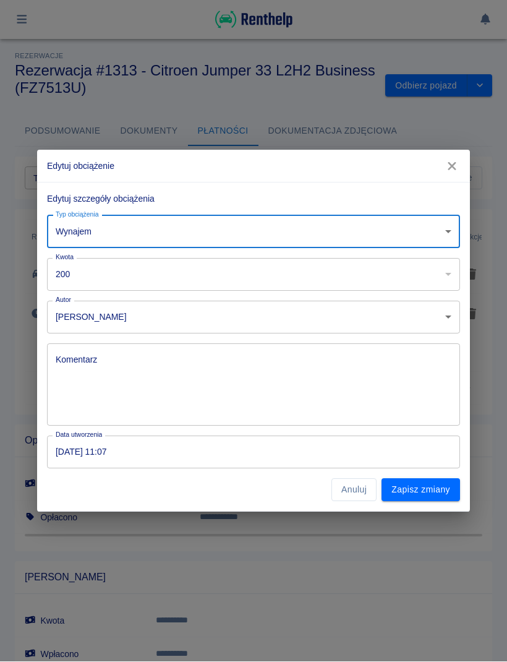
click at [431, 492] on button "Zapisz zmiany" at bounding box center [421, 490] width 79 height 23
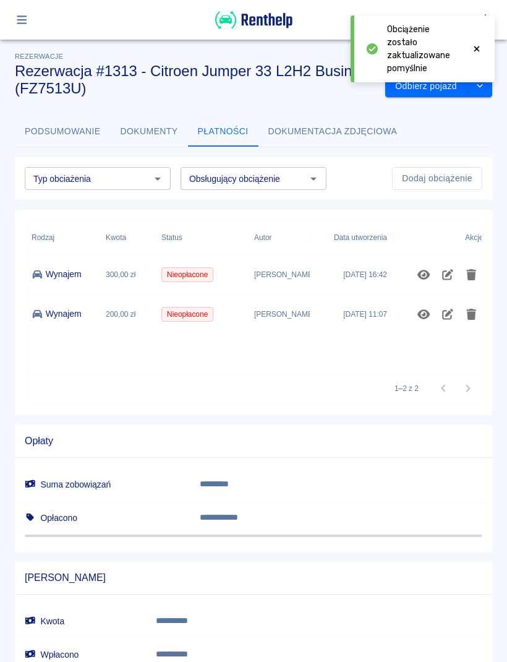
click at [474, 51] on icon at bounding box center [477, 49] width 6 height 6
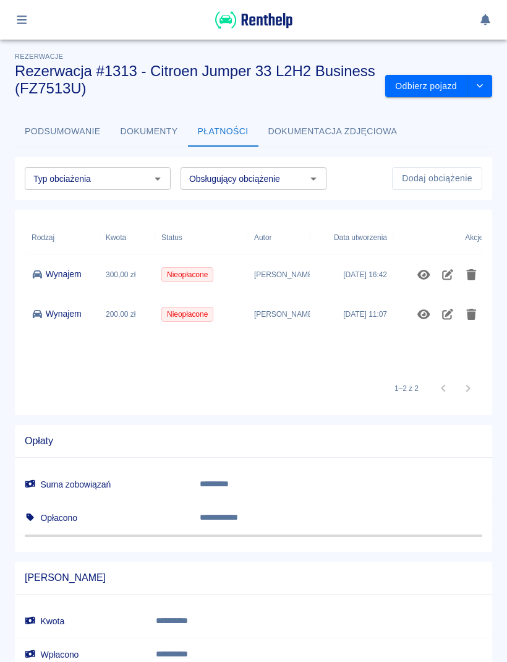
click at [27, 21] on icon "button" at bounding box center [22, 19] width 14 height 11
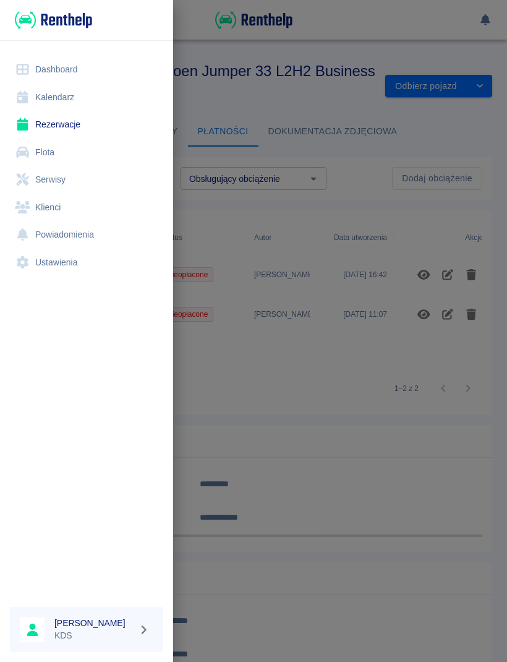
click at [71, 99] on link "Kalendarz" at bounding box center [86, 97] width 153 height 28
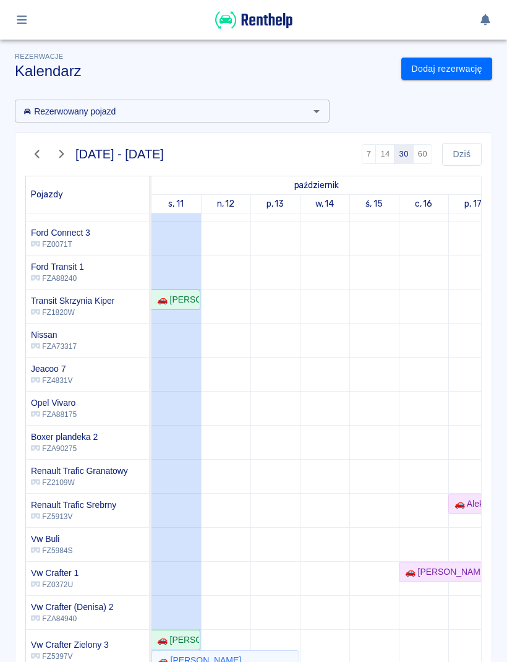
scroll to position [196, 0]
click at [25, 27] on button "button" at bounding box center [22, 19] width 24 height 21
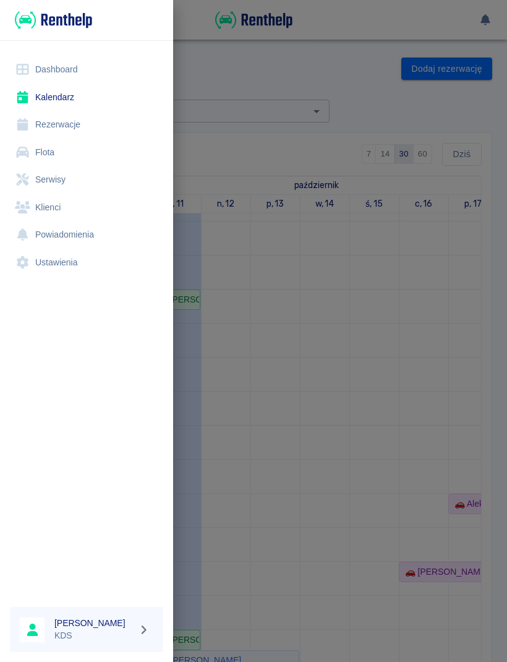
click at [44, 100] on link "Kalendarz" at bounding box center [86, 97] width 153 height 28
click at [408, 422] on div at bounding box center [253, 331] width 507 height 662
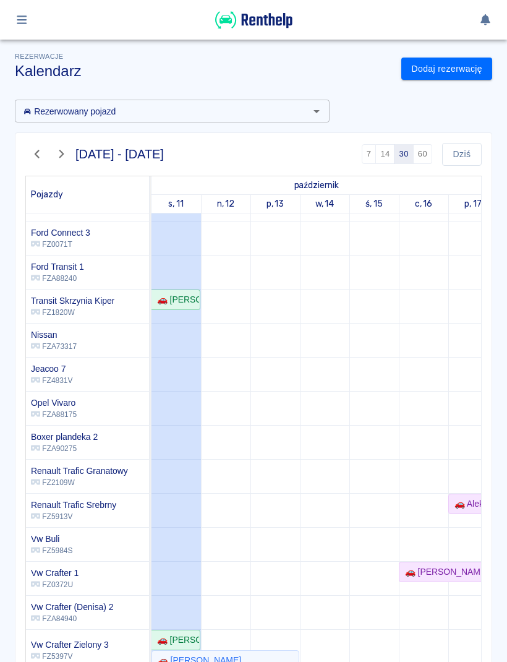
click at [27, 15] on icon "button" at bounding box center [22, 19] width 14 height 11
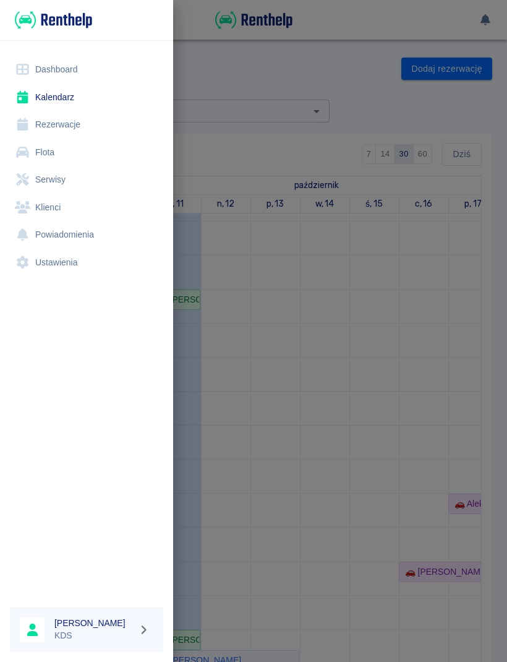
click at [76, 68] on link "Dashboard" at bounding box center [86, 70] width 153 height 28
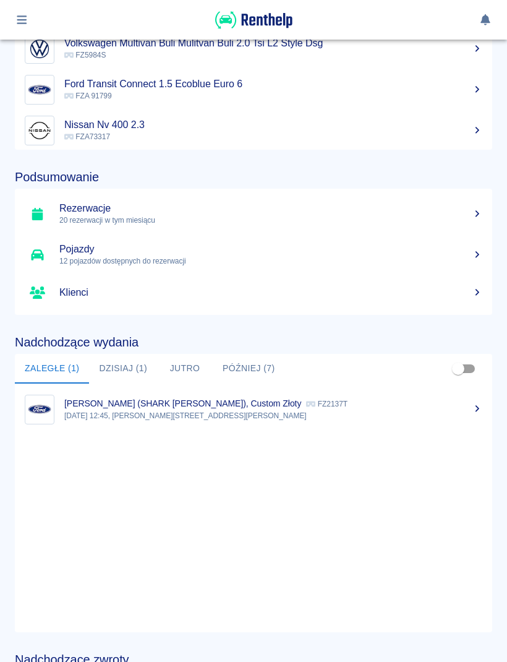
scroll to position [179, 0]
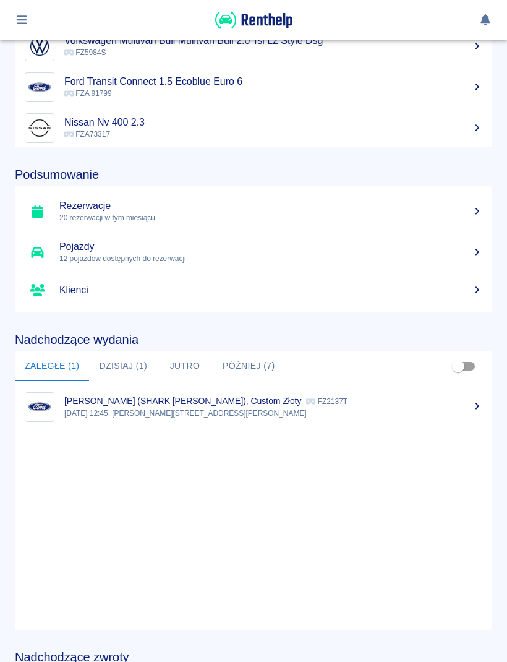
click at [138, 368] on button "Dzisiaj (1)" at bounding box center [123, 366] width 68 height 30
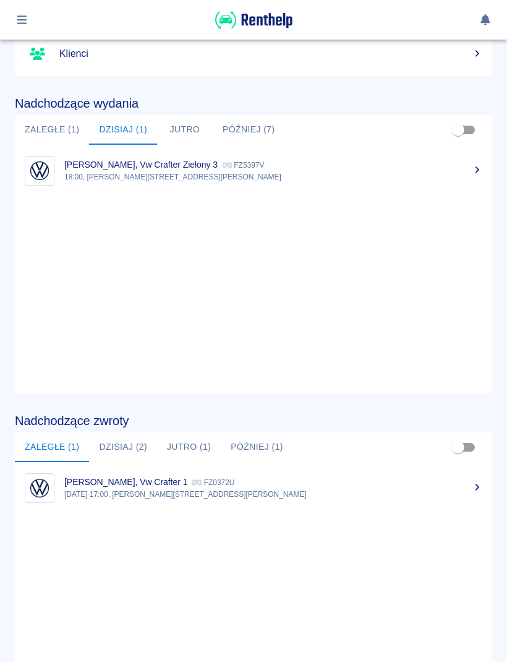
scroll to position [417, 0]
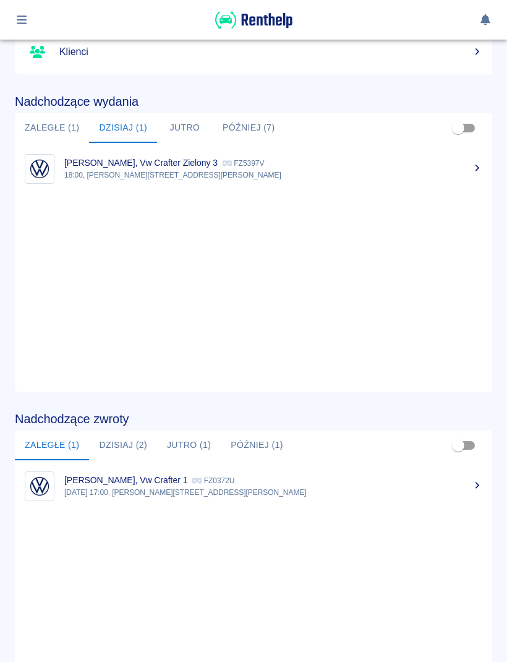
click at [189, 487] on p "[DATE] 17:00, [PERSON_NAME][STREET_ADDRESS][PERSON_NAME]" at bounding box center [273, 492] width 418 height 11
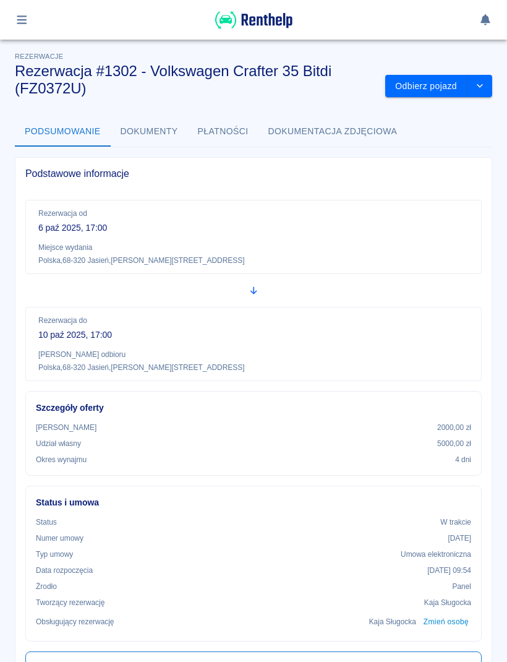
scroll to position [-1, 0]
click at [22, 22] on icon "button" at bounding box center [22, 19] width 14 height 11
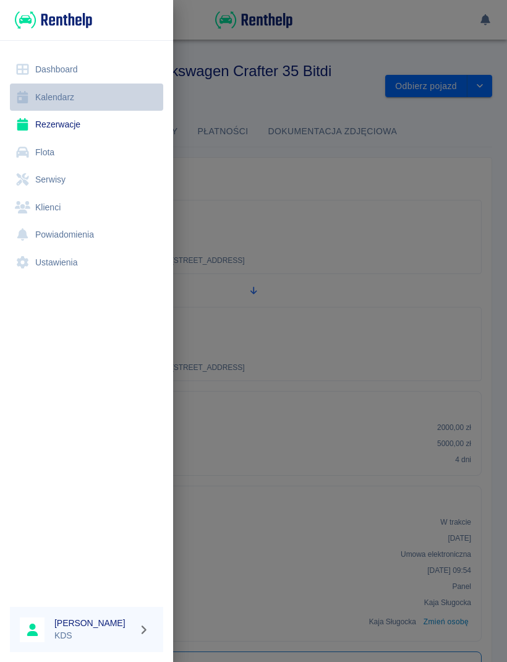
click at [69, 100] on link "Kalendarz" at bounding box center [86, 97] width 153 height 28
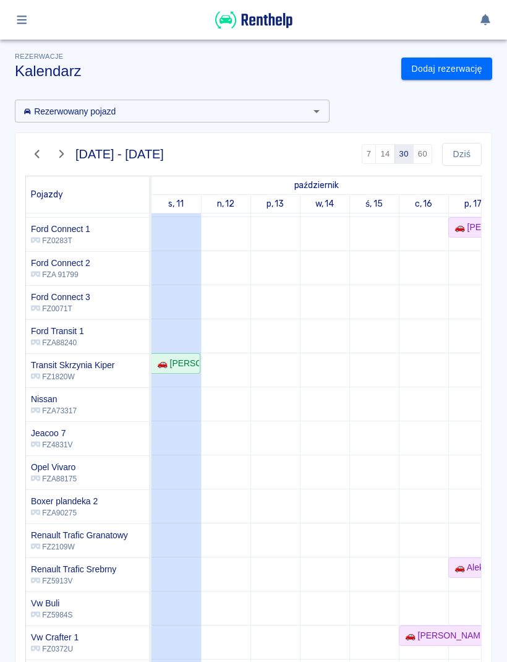
click at [27, 20] on icon "button" at bounding box center [22, 19] width 14 height 11
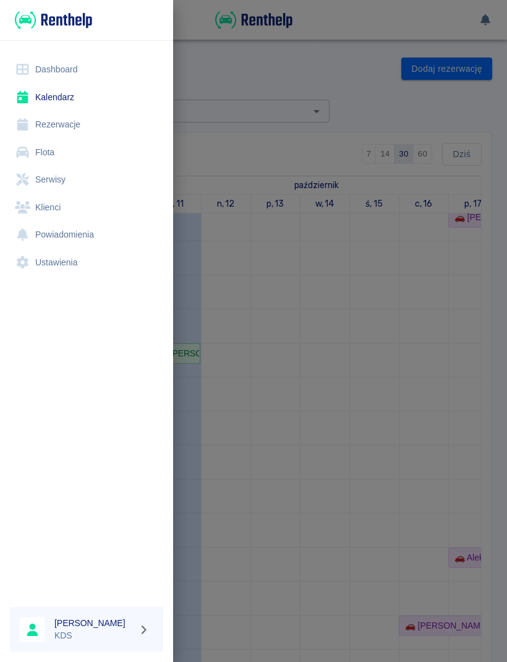
click at [77, 67] on link "Dashboard" at bounding box center [86, 70] width 153 height 28
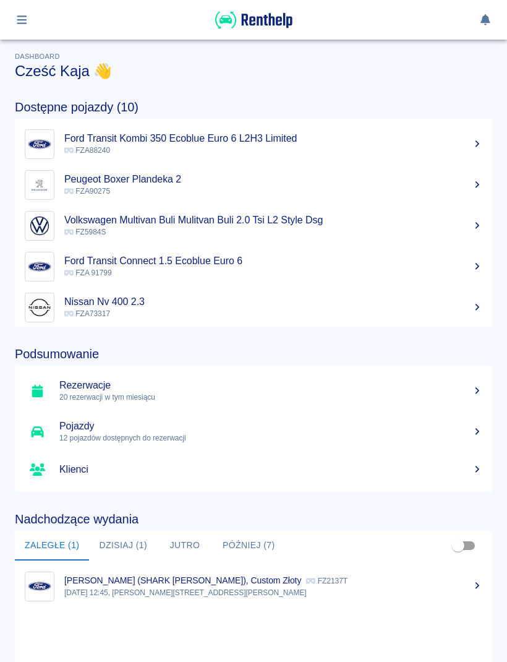
click at [188, 605] on link "Kalina Dudojć (SHARK KALINA DUDOJĆ), Custom Złoty FZ2137T 6 paź 2025, 12:45, Ja…" at bounding box center [253, 585] width 477 height 41
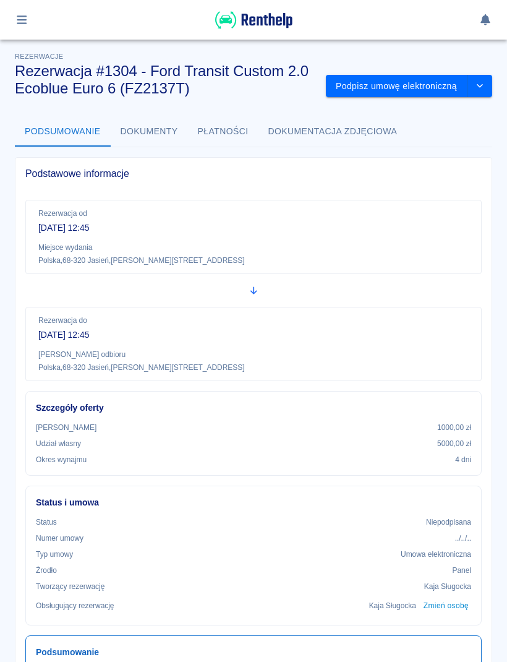
click at [275, 20] on img at bounding box center [253, 20] width 77 height 20
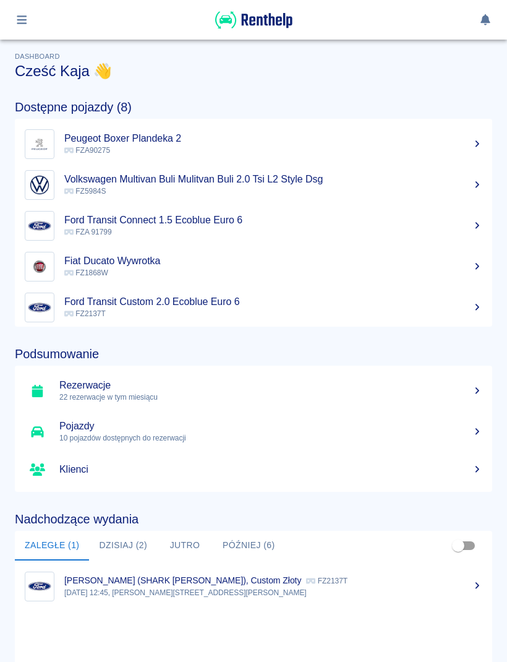
click at [31, 24] on button "button" at bounding box center [22, 19] width 24 height 21
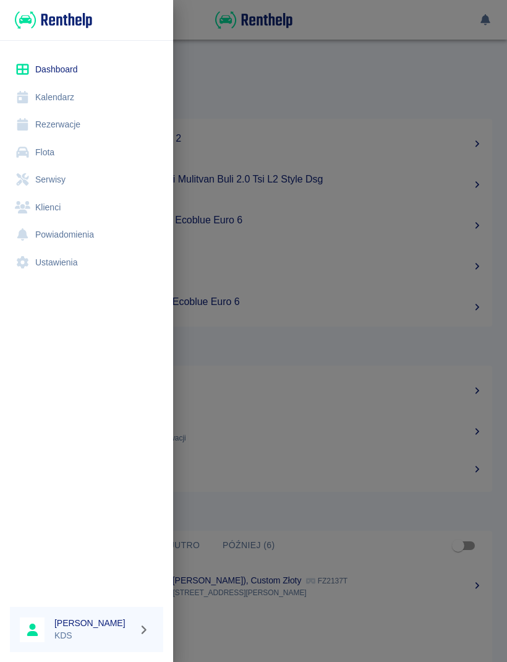
click at [72, 105] on link "Kalendarz" at bounding box center [86, 97] width 153 height 28
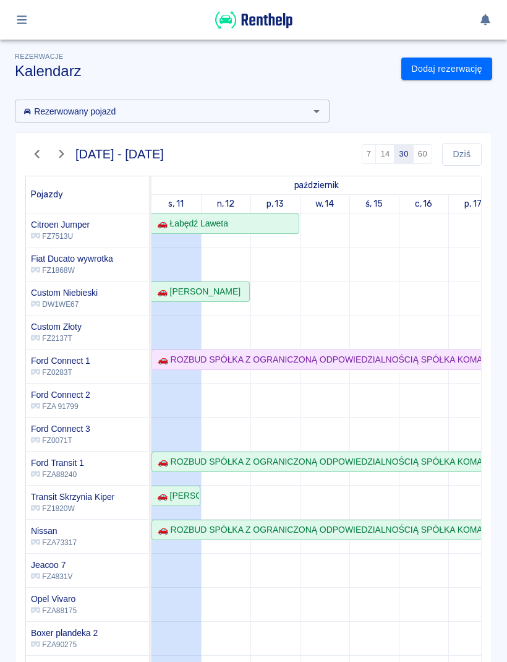
click at [20, 25] on icon "button" at bounding box center [22, 19] width 14 height 11
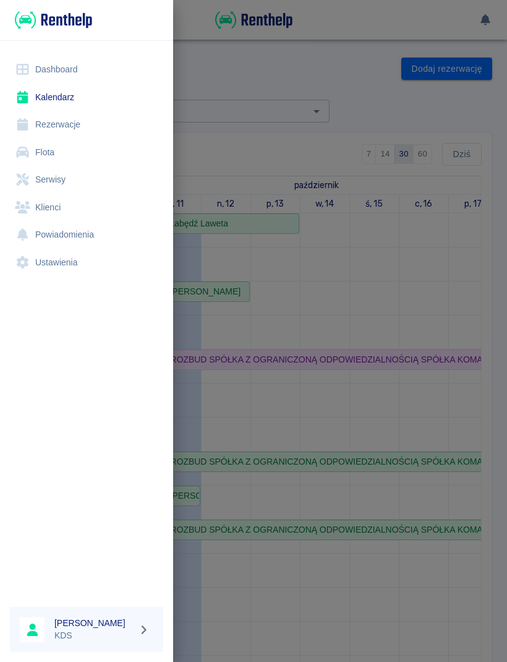
click at [49, 72] on link "Dashboard" at bounding box center [86, 70] width 153 height 28
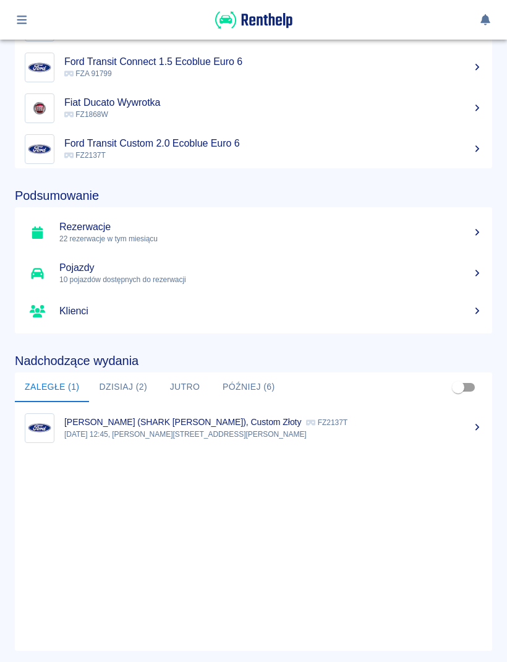
scroll to position [161, 0]
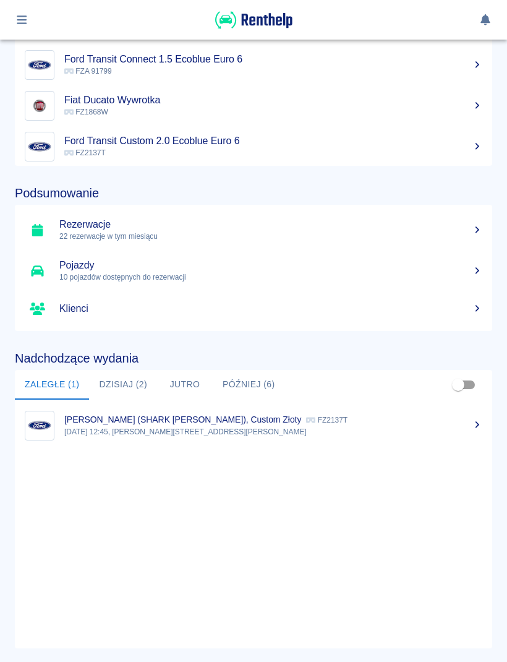
click at [355, 427] on p "[DATE] 12:45, [PERSON_NAME][STREET_ADDRESS][PERSON_NAME]" at bounding box center [273, 431] width 418 height 11
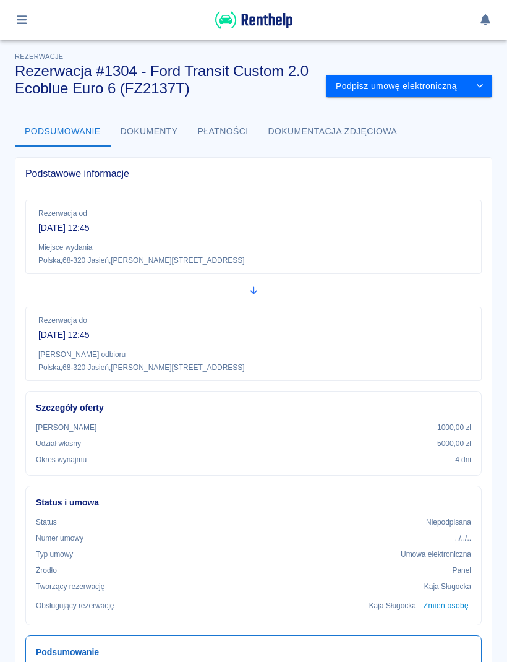
click at [425, 90] on button "Podpisz umowę elektroniczną" at bounding box center [397, 86] width 142 height 23
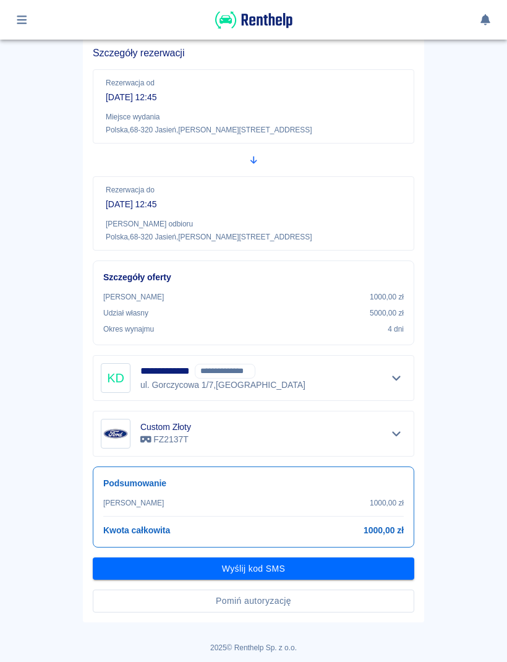
scroll to position [94, 0]
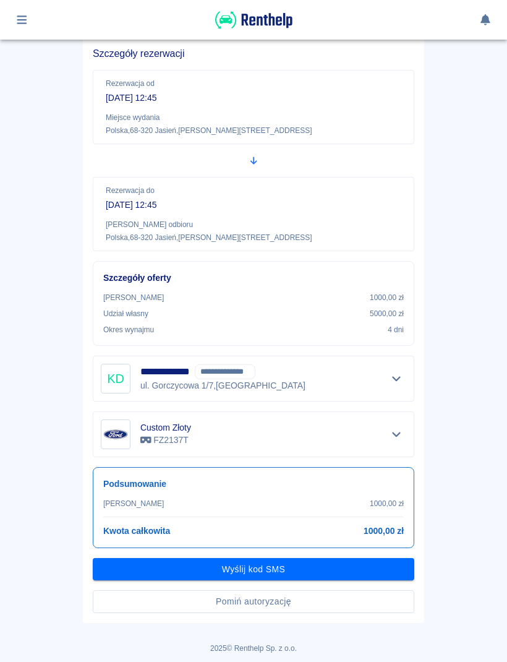
click at [359, 609] on button "Pomiń autoryzację" at bounding box center [254, 601] width 322 height 23
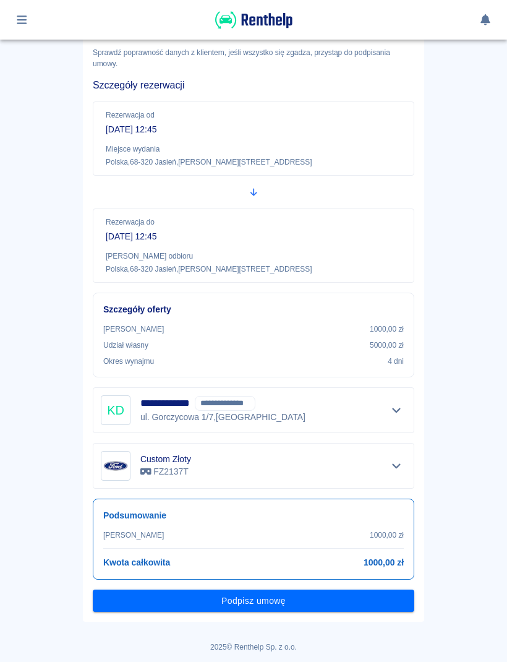
scroll to position [62, 0]
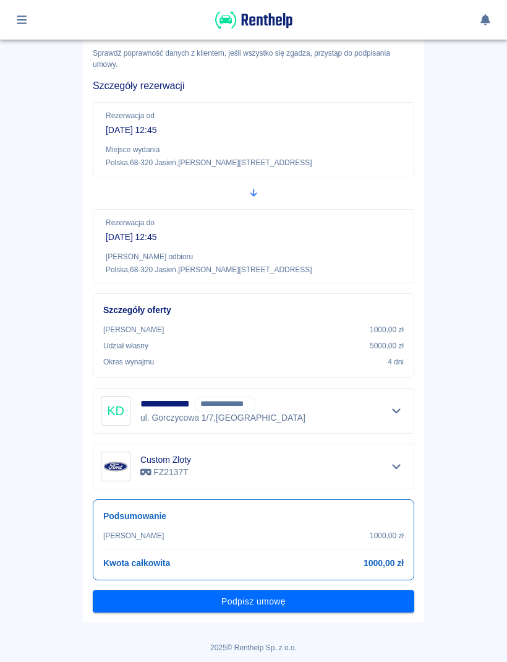
click at [350, 610] on button "Podpisz umowę" at bounding box center [254, 601] width 322 height 23
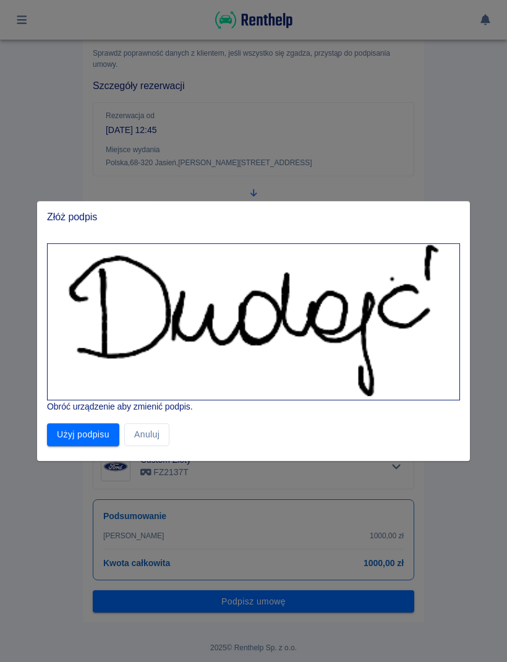
click at [101, 441] on button "Użyj podpisu" at bounding box center [83, 434] width 72 height 23
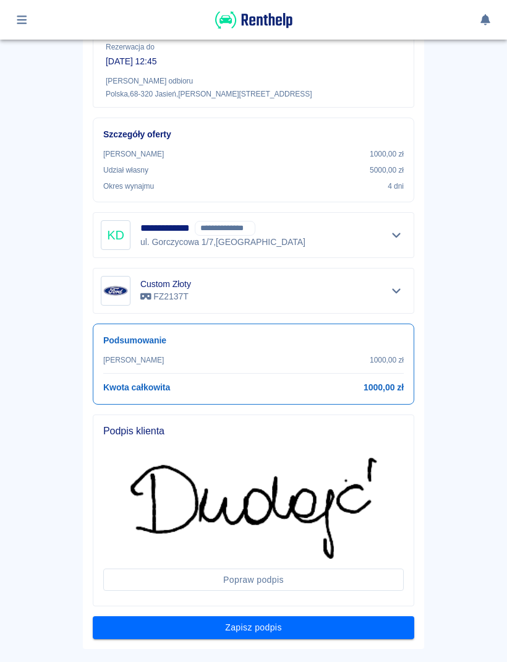
scroll to position [242, 0]
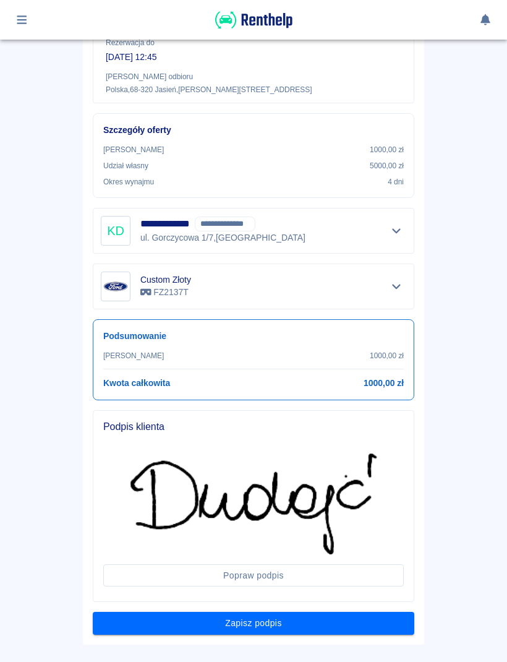
click at [353, 622] on button "Zapisz podpis" at bounding box center [254, 623] width 322 height 23
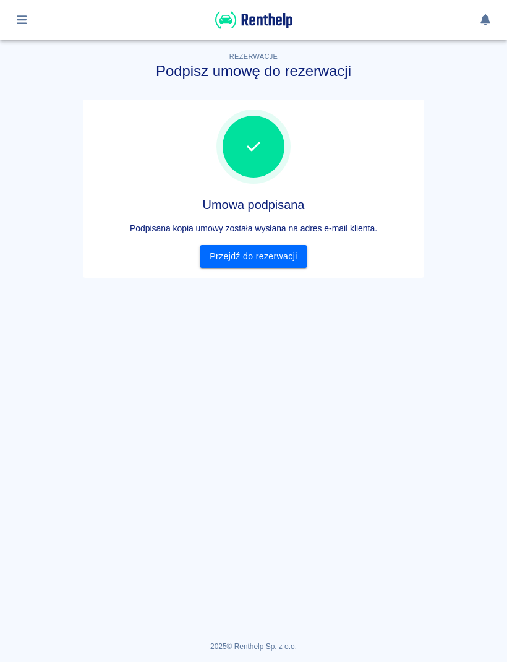
scroll to position [0, 0]
click at [289, 266] on link "Przejdź do rezerwacji" at bounding box center [253, 256] width 107 height 23
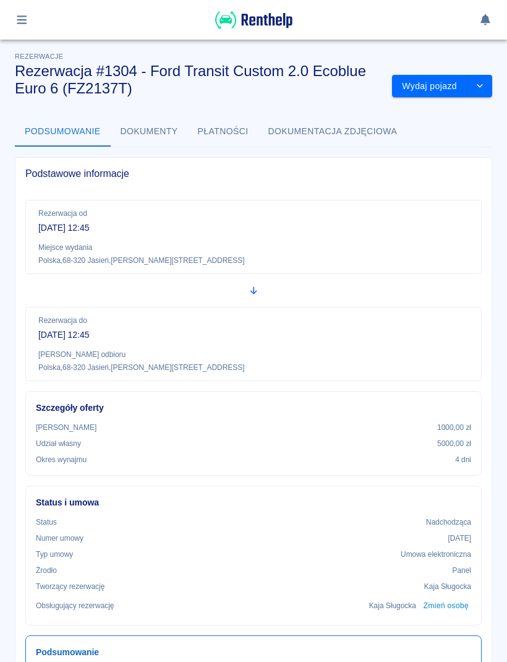
click at [438, 95] on button "Wydaj pojazd" at bounding box center [429, 86] width 75 height 23
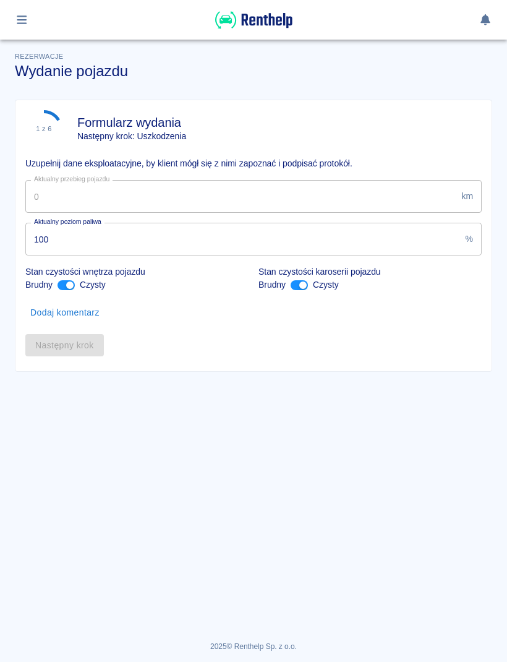
type input "119380"
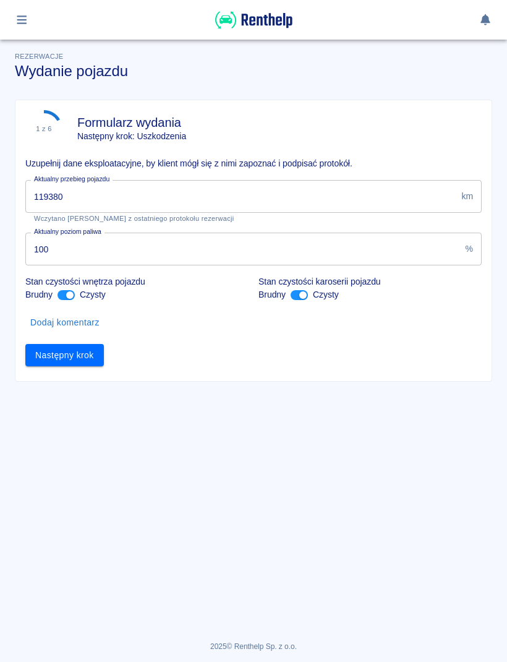
click at [100, 351] on button "Następny krok" at bounding box center [64, 355] width 79 height 23
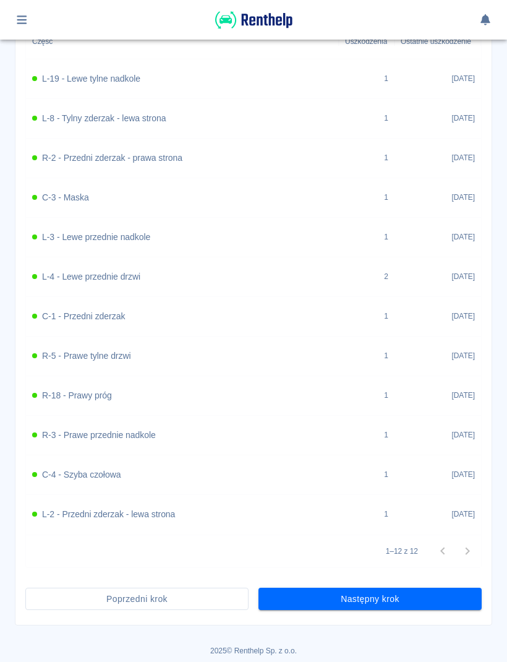
scroll to position [521, 0]
click at [427, 600] on button "Następny krok" at bounding box center [370, 599] width 223 height 23
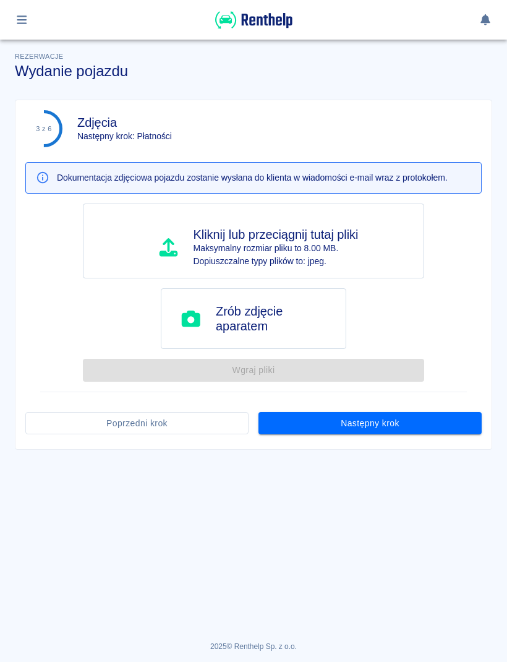
click at [424, 423] on button "Następny krok" at bounding box center [370, 423] width 223 height 23
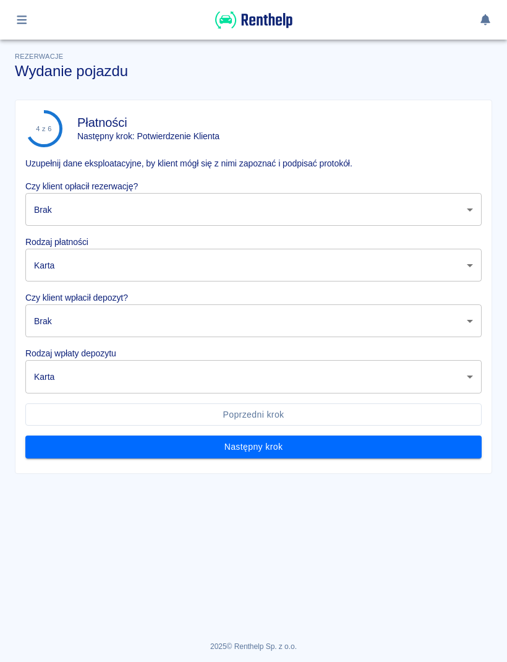
click at [430, 215] on body "Używamy plików Cookies, by zapewnić Ci najlepsze możliwe doświadczenie. Aby dow…" at bounding box center [253, 331] width 507 height 662
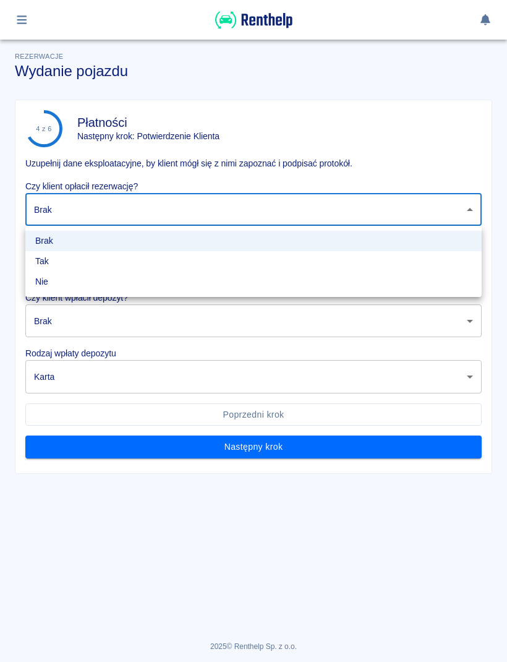
click at [184, 265] on li "Tak" at bounding box center [253, 261] width 456 height 20
type input "true"
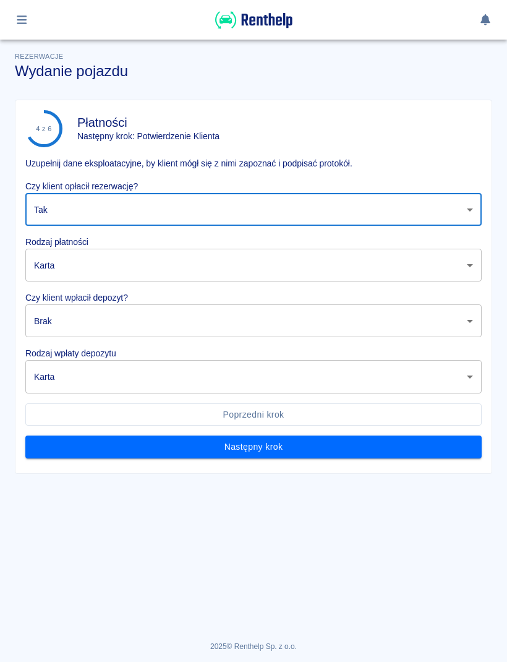
click at [176, 267] on body "Używamy plików Cookies, by zapewnić Ci najlepsze możliwe doświadczenie. Aby dow…" at bounding box center [253, 331] width 507 height 662
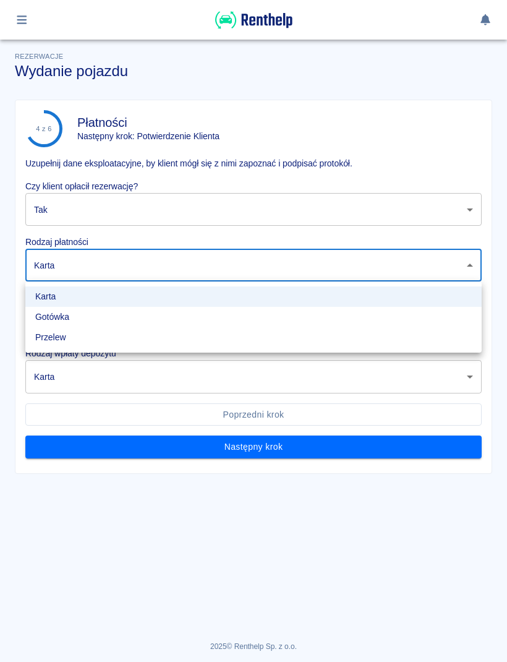
click at [134, 321] on li "Gotówka" at bounding box center [253, 317] width 456 height 20
type input "cash"
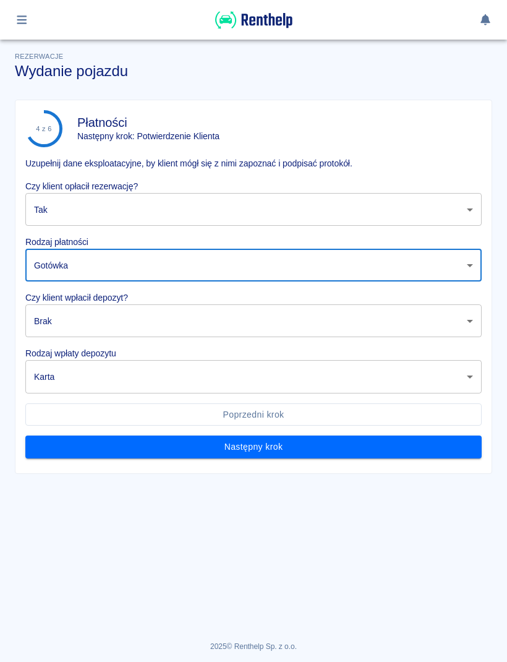
click at [161, 327] on body "Używamy plików Cookies, by zapewnić Ci najlepsze możliwe doświadczenie. Aby dow…" at bounding box center [253, 331] width 507 height 662
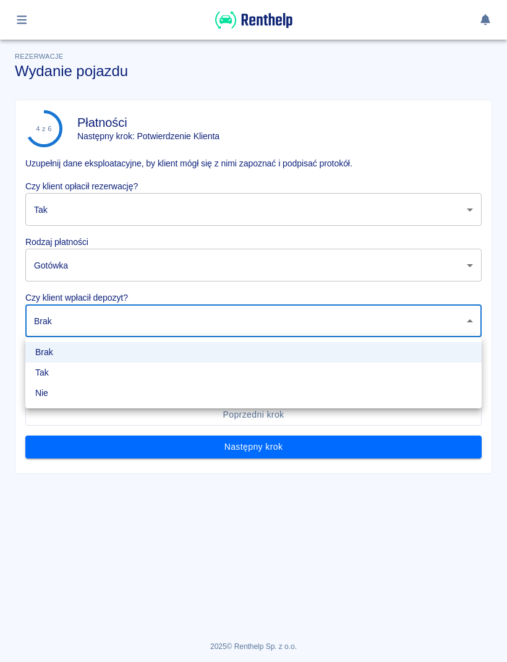
click at [140, 377] on li "Tak" at bounding box center [253, 372] width 456 height 20
type input "true"
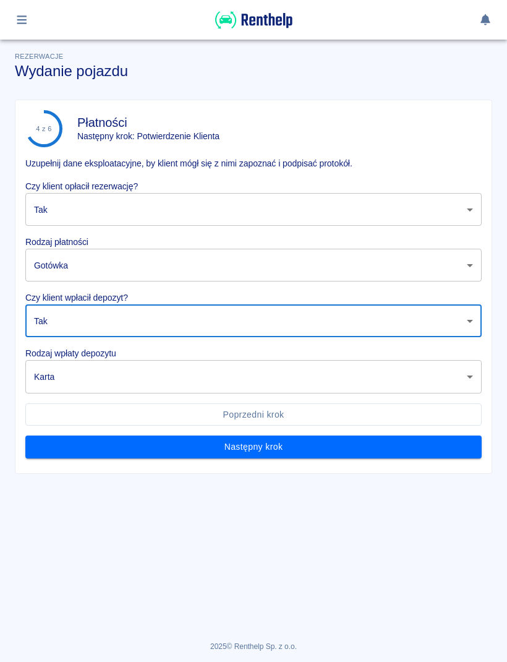
click at [221, 373] on body "Używamy plików Cookies, by zapewnić Ci najlepsze możliwe doświadczenie. Aby dow…" at bounding box center [253, 331] width 507 height 662
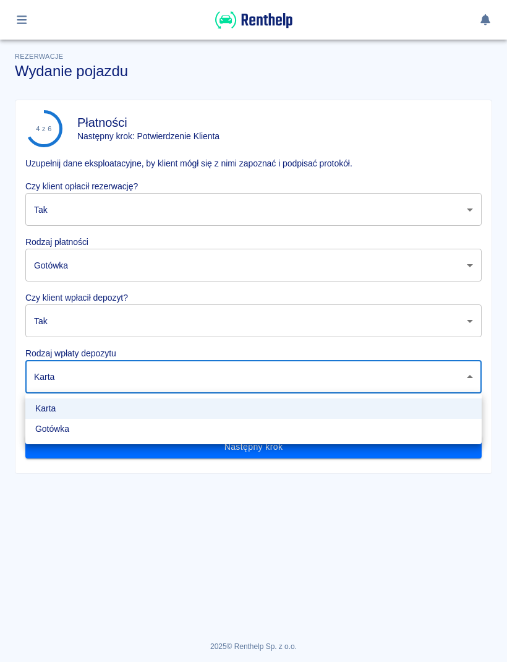
click at [157, 437] on li "Gotówka" at bounding box center [253, 429] width 456 height 20
type input "cash"
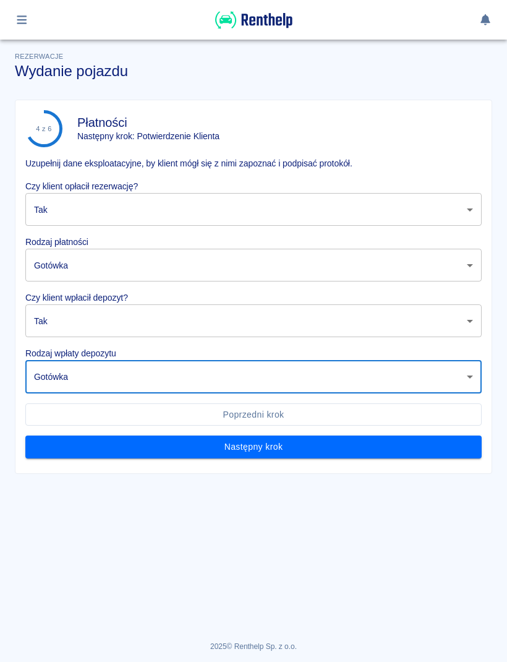
click at [341, 456] on button "Następny krok" at bounding box center [253, 446] width 456 height 23
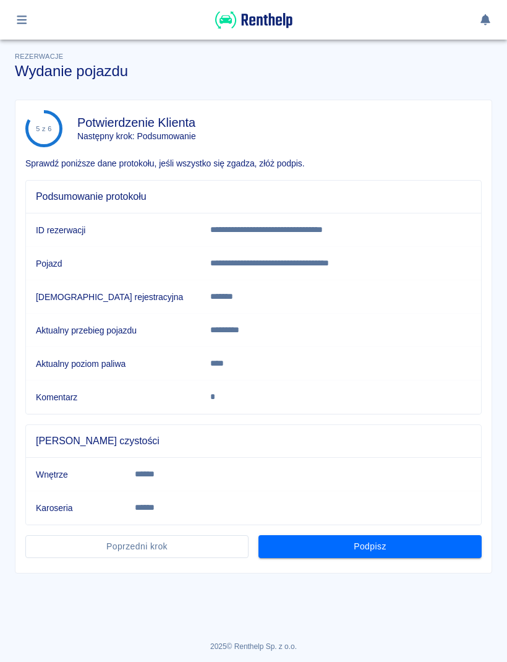
click at [414, 557] on button "Podpisz" at bounding box center [370, 546] width 223 height 23
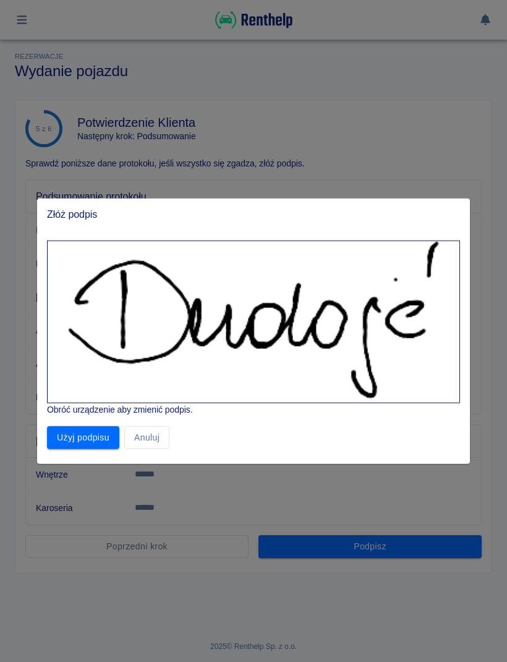
click at [108, 443] on button "Użyj podpisu" at bounding box center [83, 437] width 72 height 23
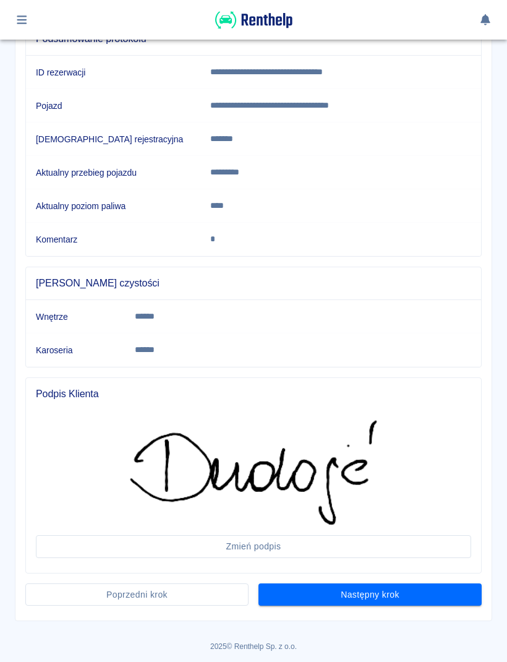
scroll to position [157, 0]
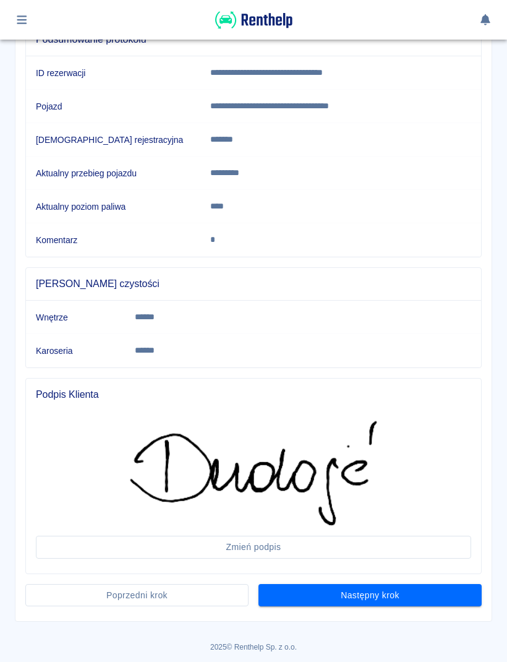
click at [446, 588] on button "Następny krok" at bounding box center [370, 595] width 223 height 23
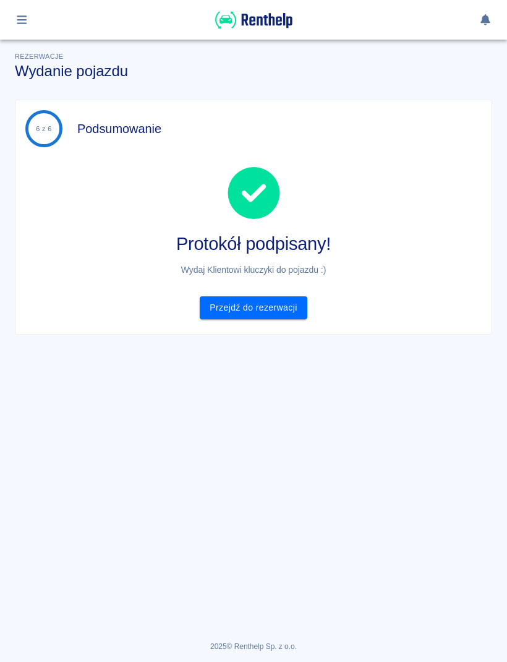
scroll to position [0, 0]
click at [284, 309] on link "Przejdź do rezerwacji" at bounding box center [253, 307] width 107 height 23
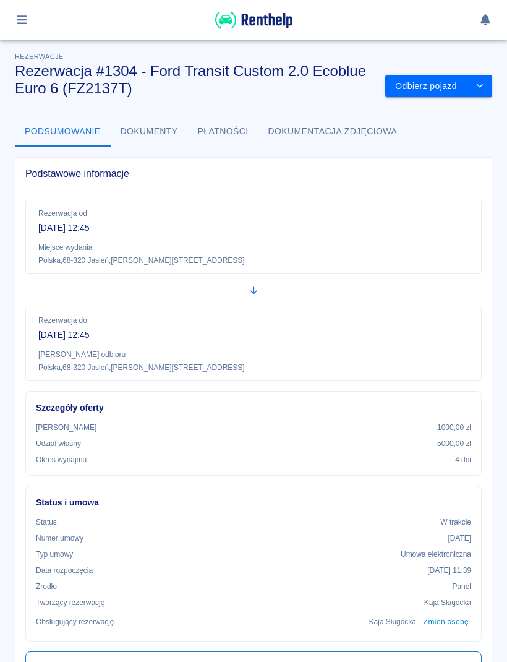
click at [427, 85] on button "Odbierz pojazd" at bounding box center [426, 86] width 82 height 23
click at [431, 79] on button "Odbierz pojazd" at bounding box center [426, 86] width 82 height 23
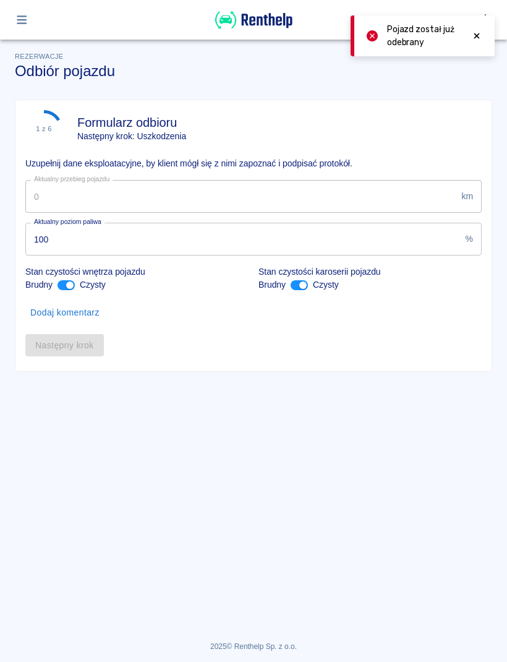
type input "119380"
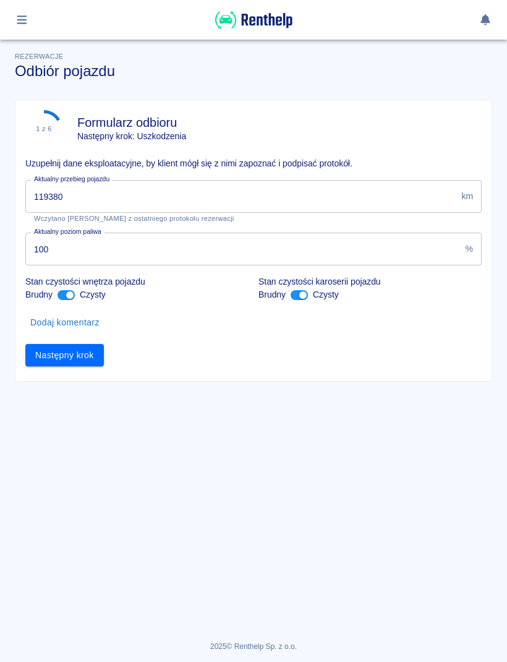
click at [267, 187] on input "119380" at bounding box center [240, 196] width 431 height 33
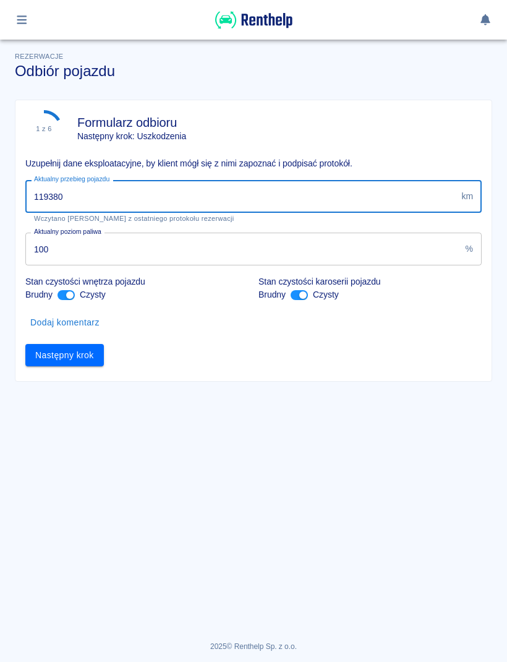
click at [411, 196] on input "119380" at bounding box center [240, 196] width 431 height 33
type input "120068"
click at [79, 365] on button "Następny krok" at bounding box center [64, 355] width 79 height 23
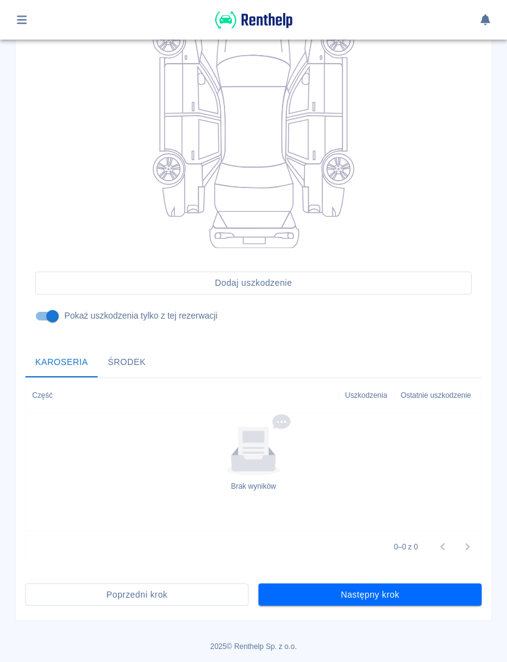
scroll to position [197, 0]
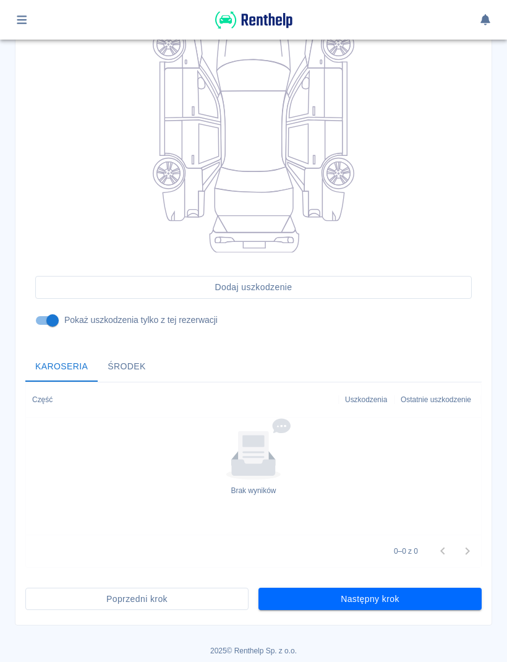
click at [445, 592] on button "Następny krok" at bounding box center [370, 599] width 223 height 23
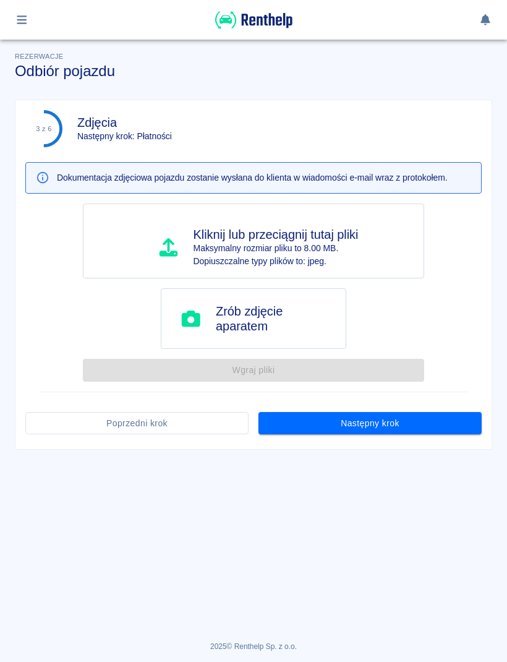
click at [440, 416] on button "Następny krok" at bounding box center [370, 423] width 223 height 23
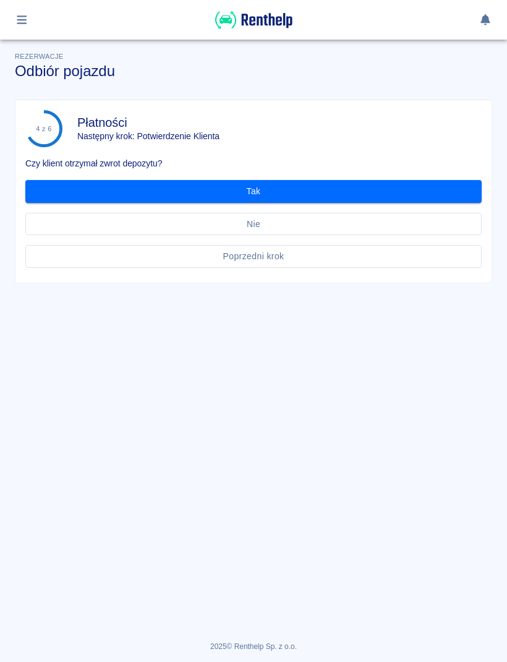
click at [455, 194] on button "Tak" at bounding box center [253, 191] width 456 height 23
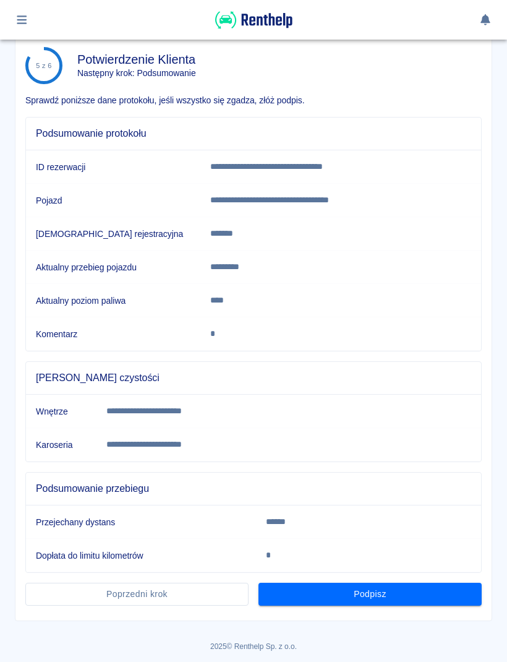
scroll to position [62, 0]
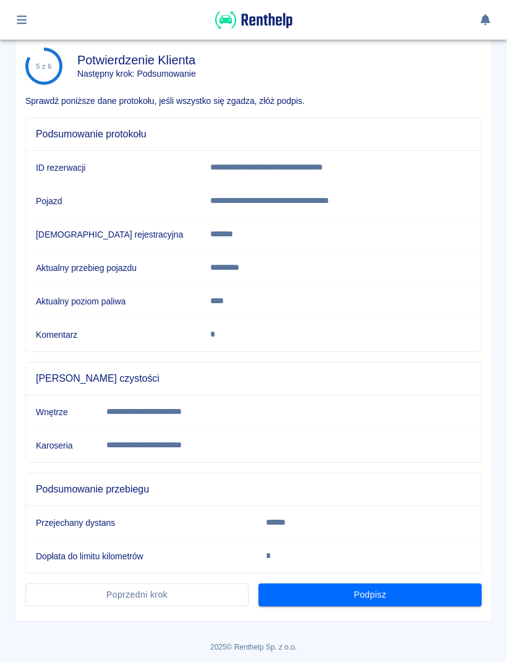
click at [424, 603] on button "Podpisz" at bounding box center [370, 594] width 223 height 23
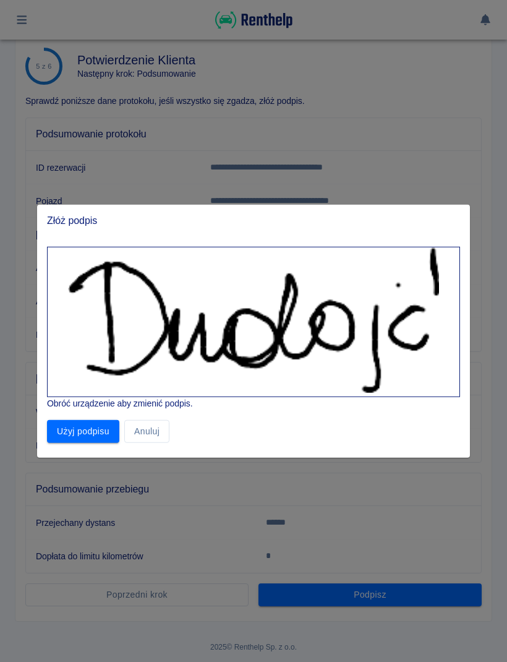
click at [116, 417] on div "Użyj podpisu Anuluj" at bounding box center [248, 426] width 423 height 33
click at [101, 434] on button "Użyj podpisu" at bounding box center [83, 431] width 72 height 23
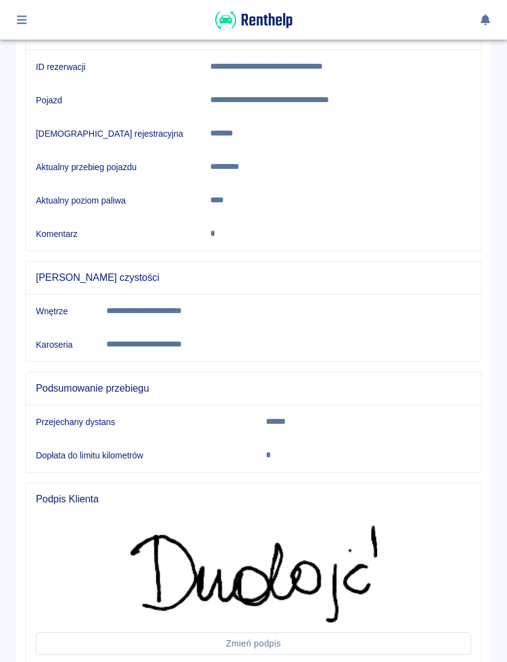
scroll to position [220, 0]
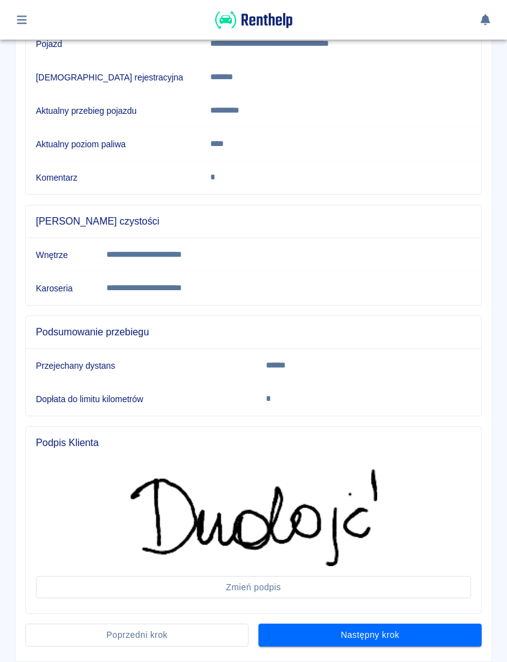
click at [403, 644] on button "Następny krok" at bounding box center [370, 634] width 223 height 23
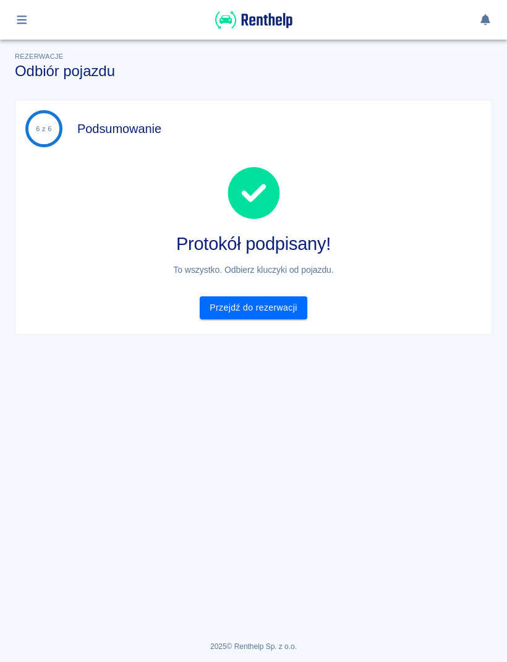
scroll to position [0, 0]
click at [241, 314] on link "Przejdź do rezerwacji" at bounding box center [253, 307] width 107 height 23
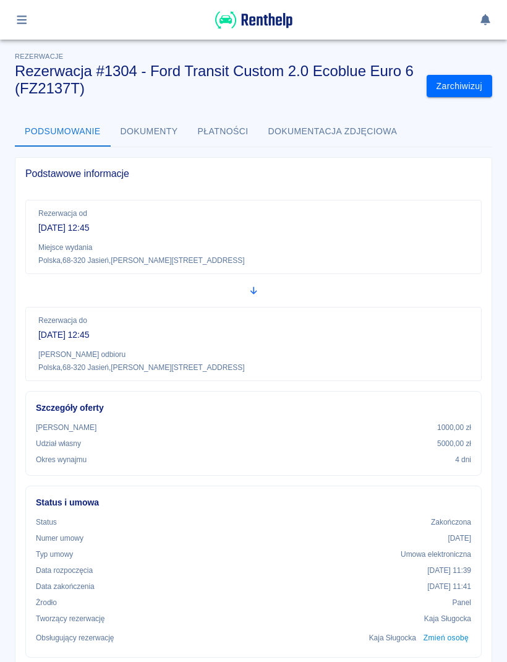
click at [30, 25] on button "button" at bounding box center [22, 19] width 24 height 21
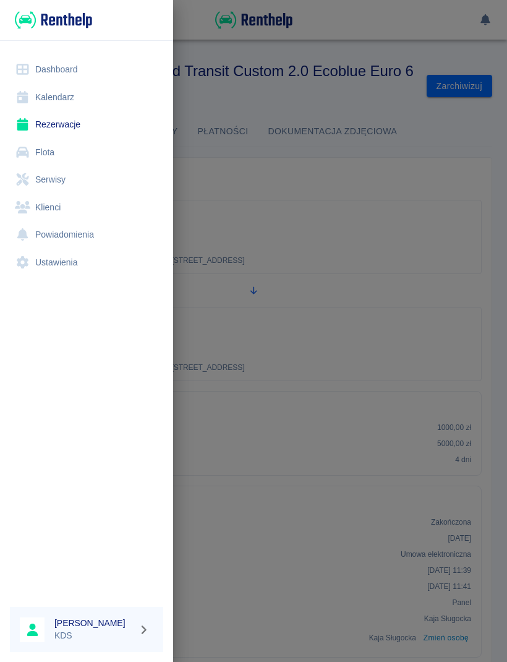
click at [79, 103] on link "Kalendarz" at bounding box center [86, 97] width 153 height 28
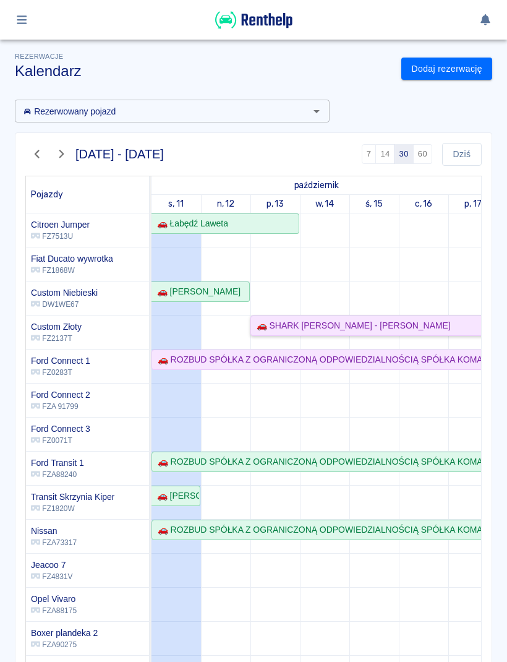
click at [439, 317] on link "🚗 SHARK KALINA DUDOJĆ - Kalina Dudojć" at bounding box center [373, 325] width 247 height 20
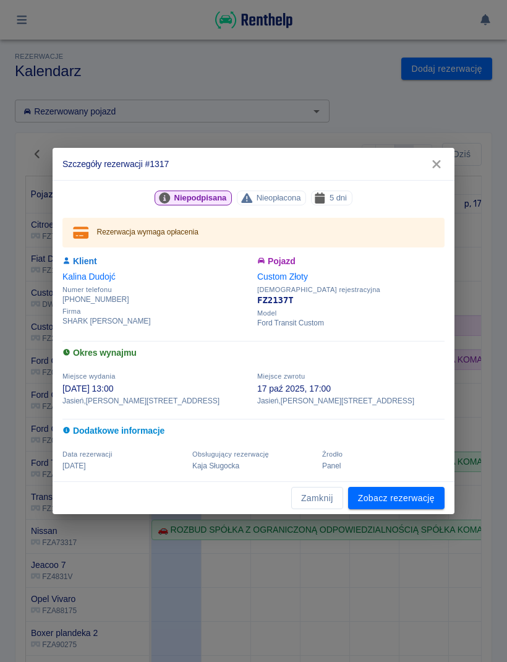
click at [426, 499] on link "Zobacz rezerwację" at bounding box center [396, 498] width 96 height 23
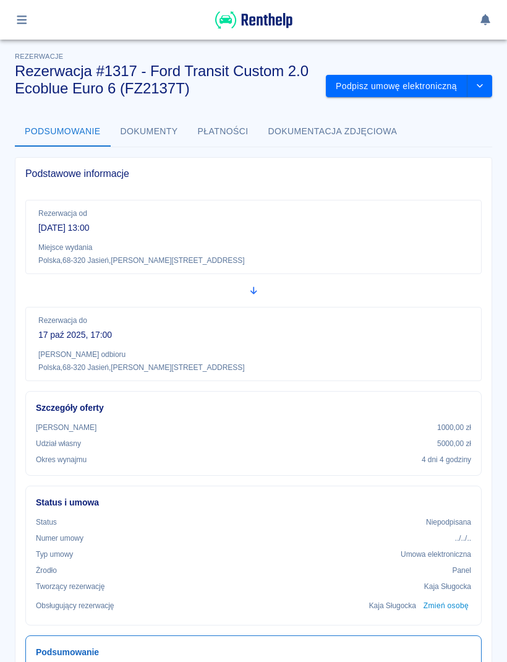
click at [428, 95] on button "Podpisz umowę elektroniczną" at bounding box center [397, 86] width 142 height 23
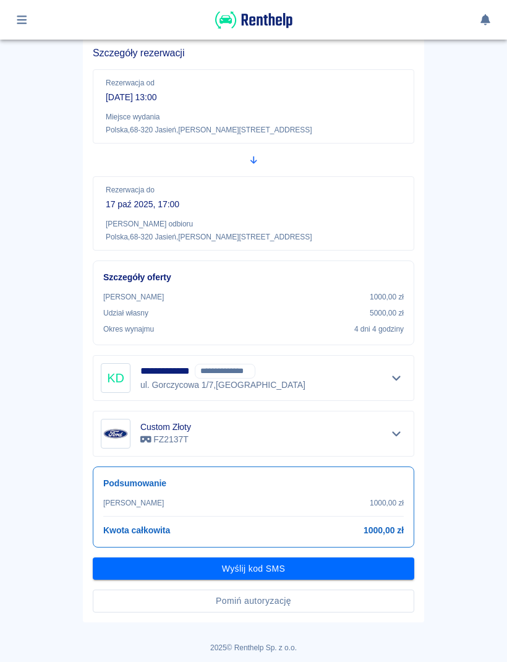
scroll to position [94, 0]
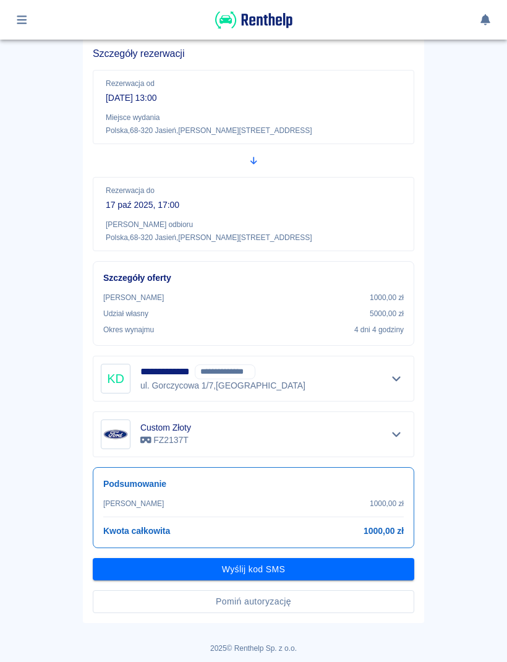
click at [335, 609] on button "Pomiń autoryzację" at bounding box center [254, 601] width 322 height 23
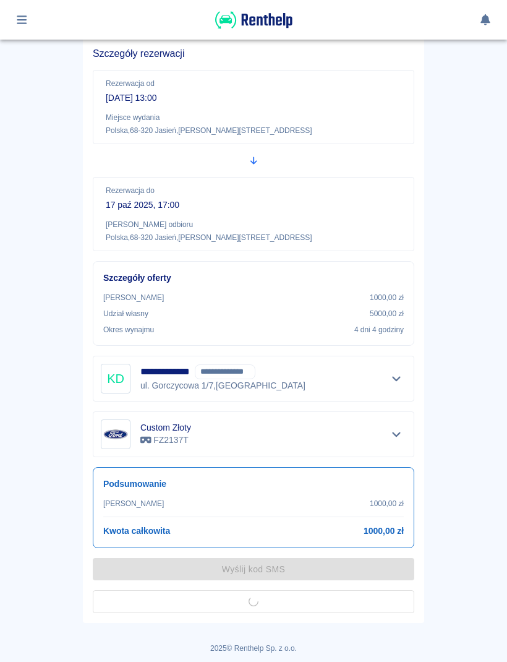
scroll to position [62, 0]
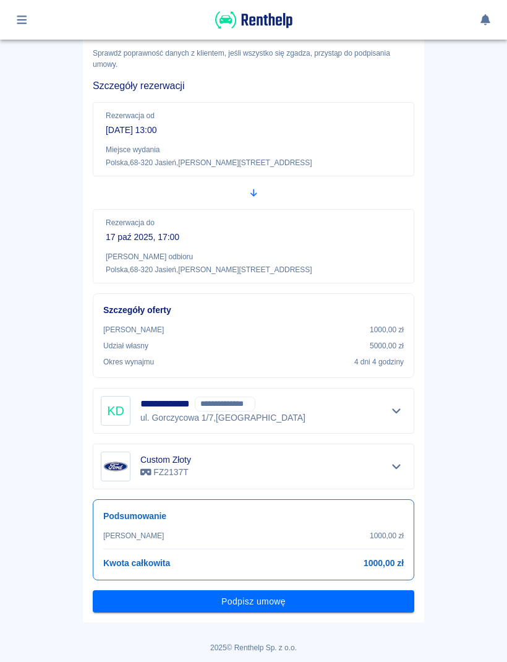
click at [331, 610] on button "Podpisz umowę" at bounding box center [254, 601] width 322 height 23
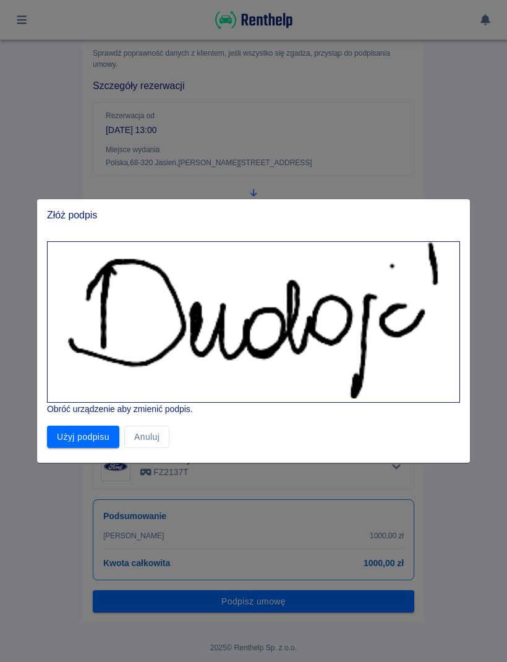
click at [90, 447] on button "Użyj podpisu" at bounding box center [83, 436] width 72 height 23
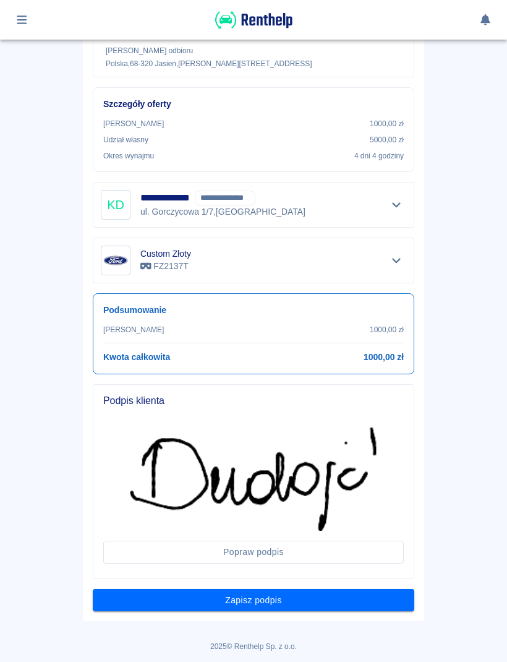
scroll to position [267, 0]
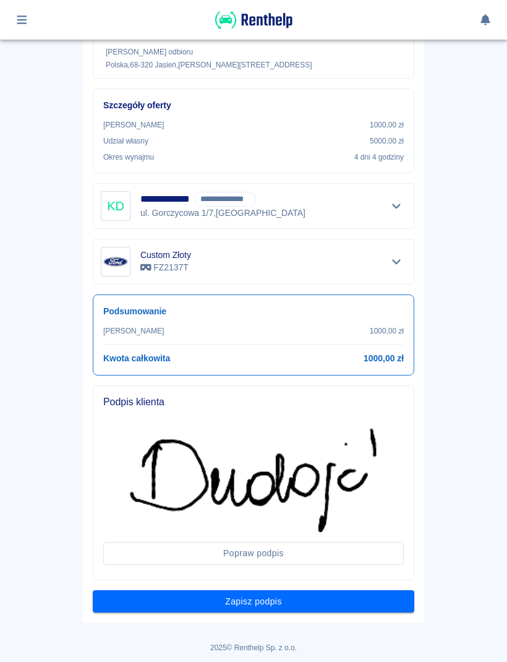
click at [392, 604] on button "Zapisz podpis" at bounding box center [254, 601] width 322 height 23
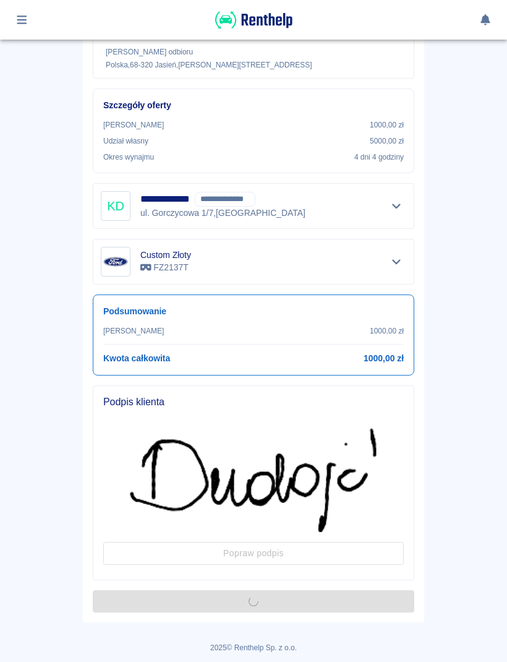
scroll to position [0, 0]
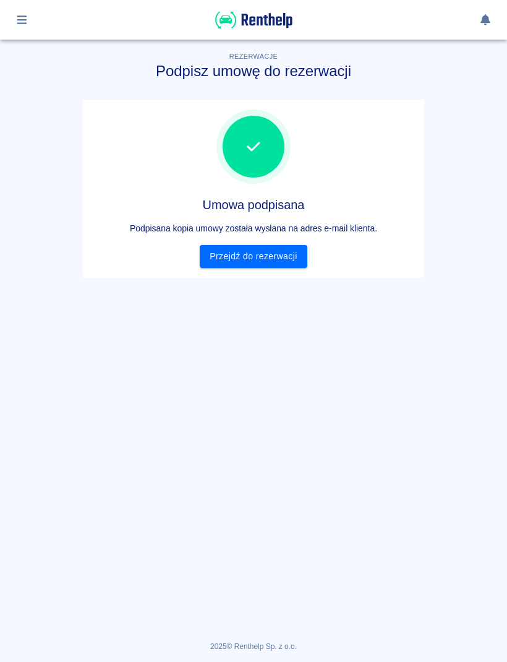
click at [280, 261] on link "Przejdź do rezerwacji" at bounding box center [253, 256] width 107 height 23
